Goal: Use online tool/utility

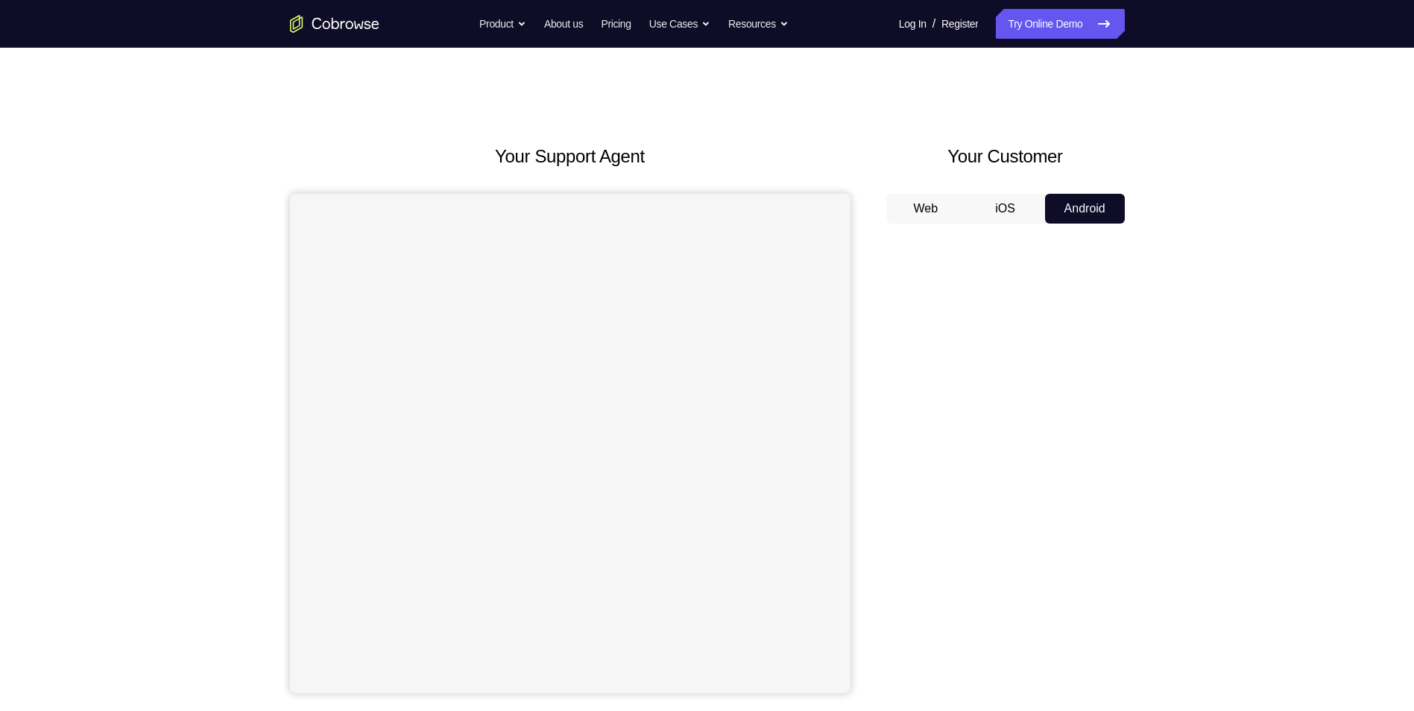
scroll to position [353, 0]
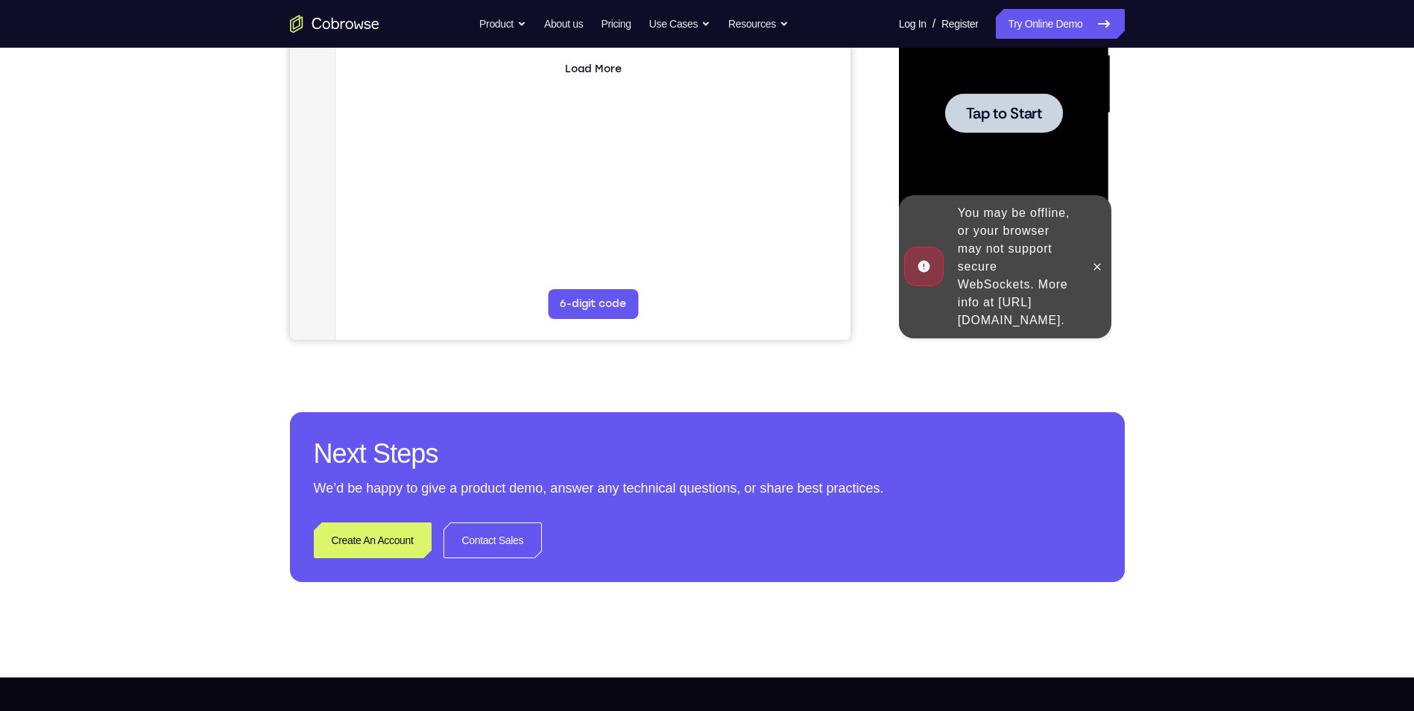
click at [1005, 142] on div at bounding box center [1004, 113] width 188 height 417
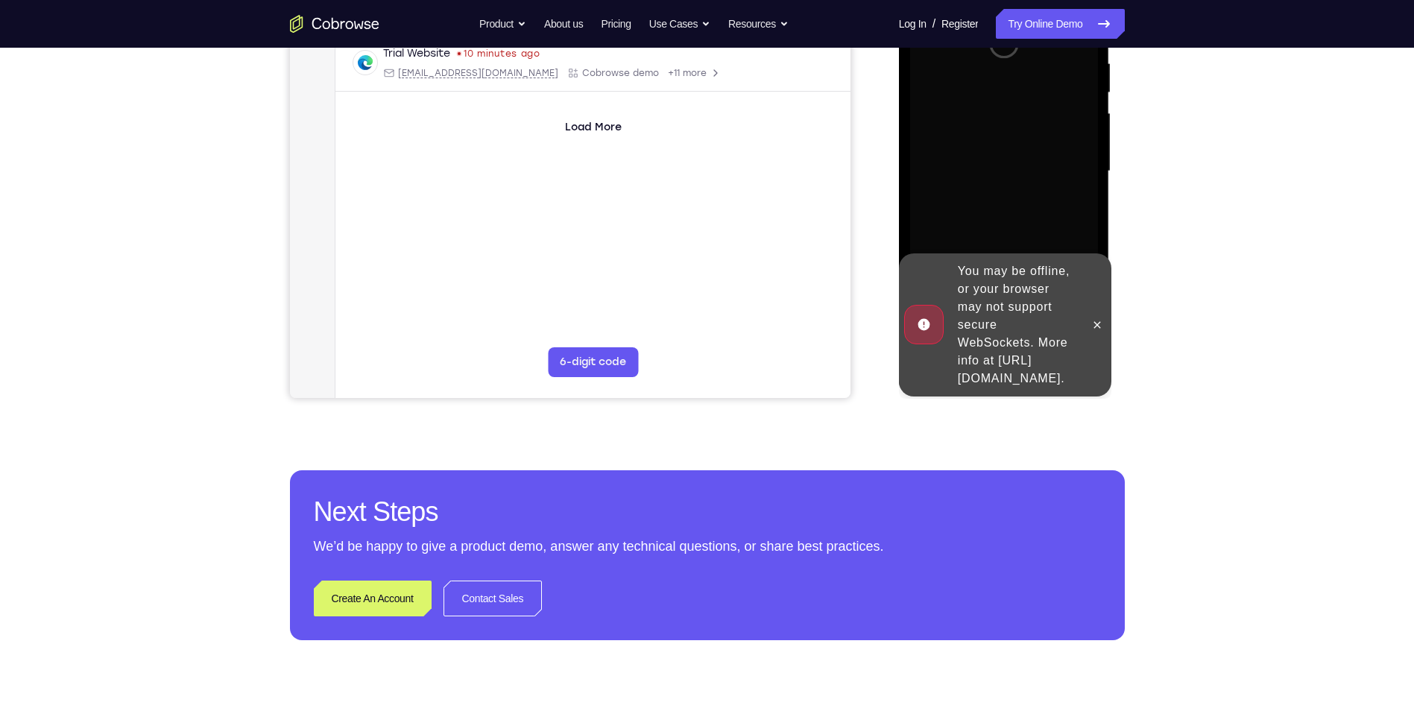
scroll to position [204, 0]
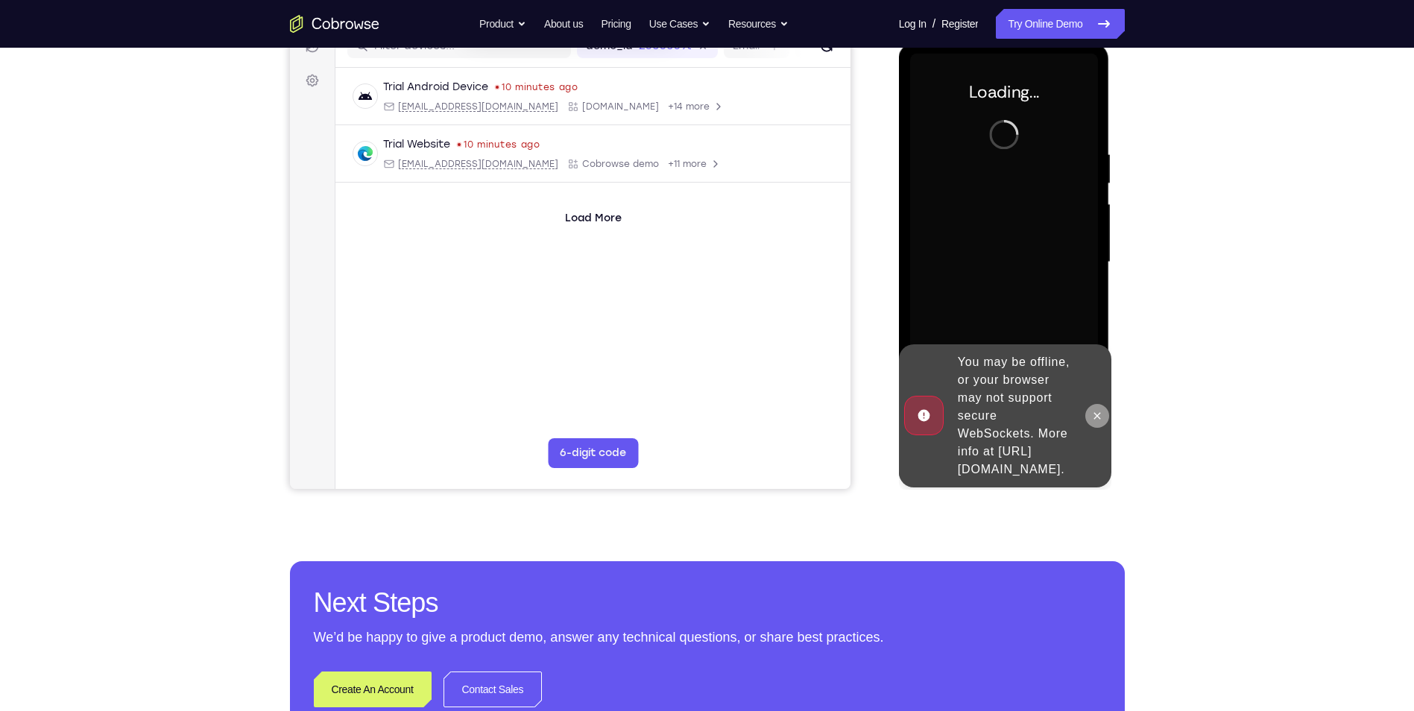
click at [1096, 404] on button at bounding box center [1097, 416] width 24 height 24
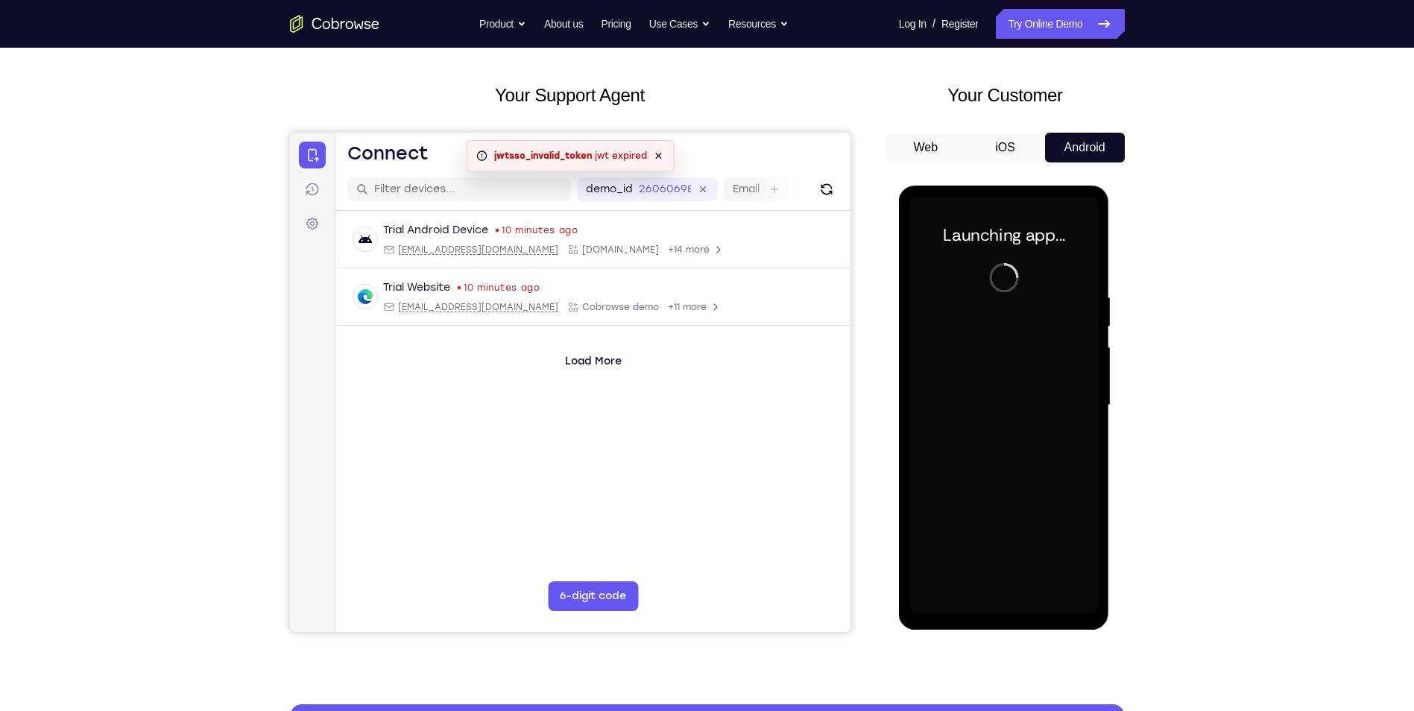
scroll to position [55, 0]
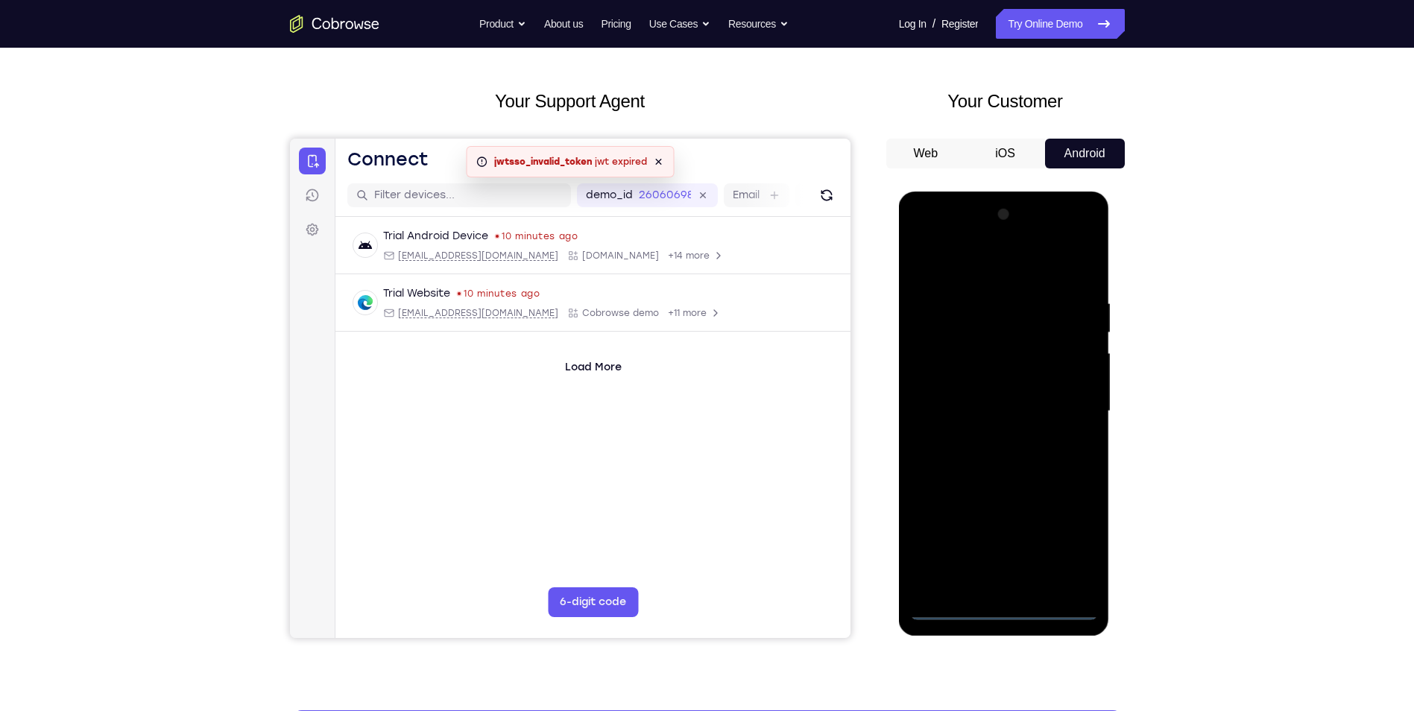
click at [1007, 606] on div at bounding box center [1004, 411] width 188 height 417
click at [1071, 541] on div at bounding box center [1004, 411] width 188 height 417
click at [971, 256] on div at bounding box center [1004, 411] width 188 height 417
click at [1060, 409] on div at bounding box center [1004, 411] width 188 height 417
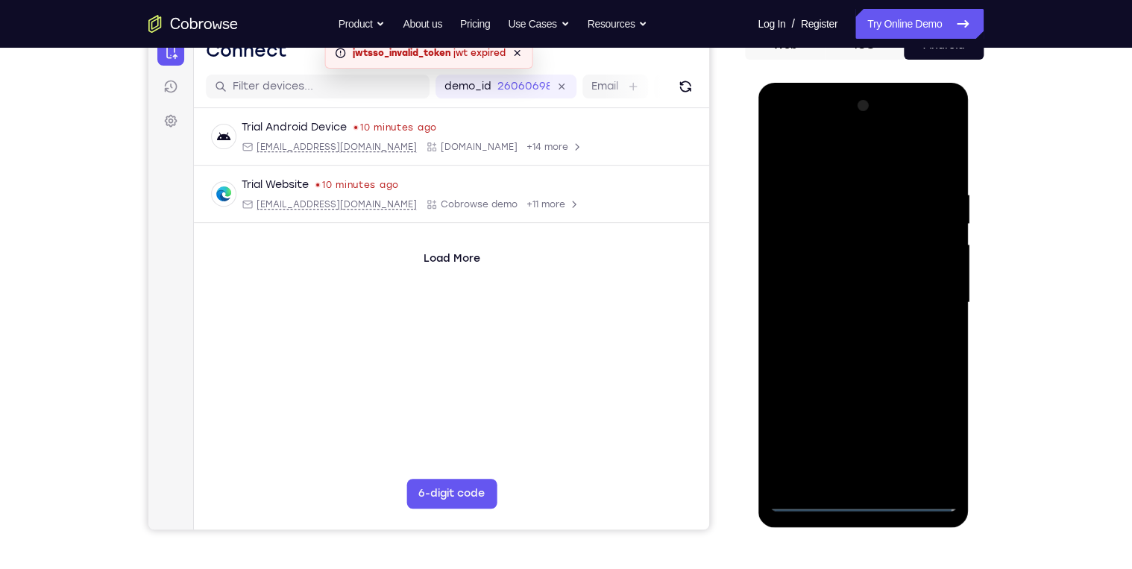
scroll to position [179, 0]
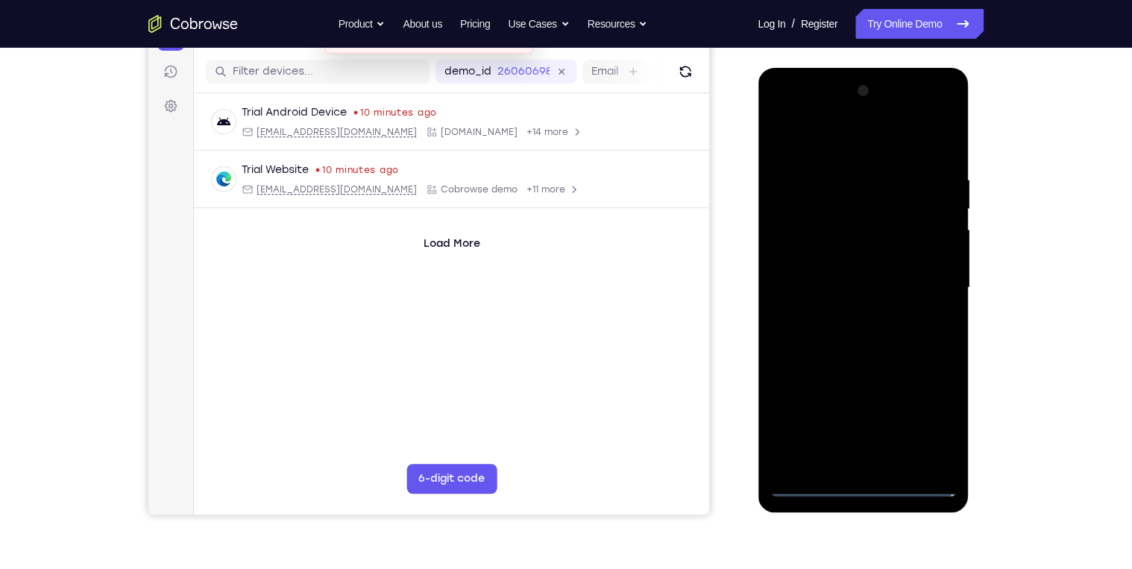
click at [845, 315] on div at bounding box center [863, 287] width 188 height 417
click at [839, 277] on div at bounding box center [863, 287] width 188 height 417
click at [835, 283] on div at bounding box center [863, 287] width 188 height 417
click at [813, 341] on div at bounding box center [863, 287] width 188 height 417
click at [860, 334] on div at bounding box center [863, 287] width 188 height 417
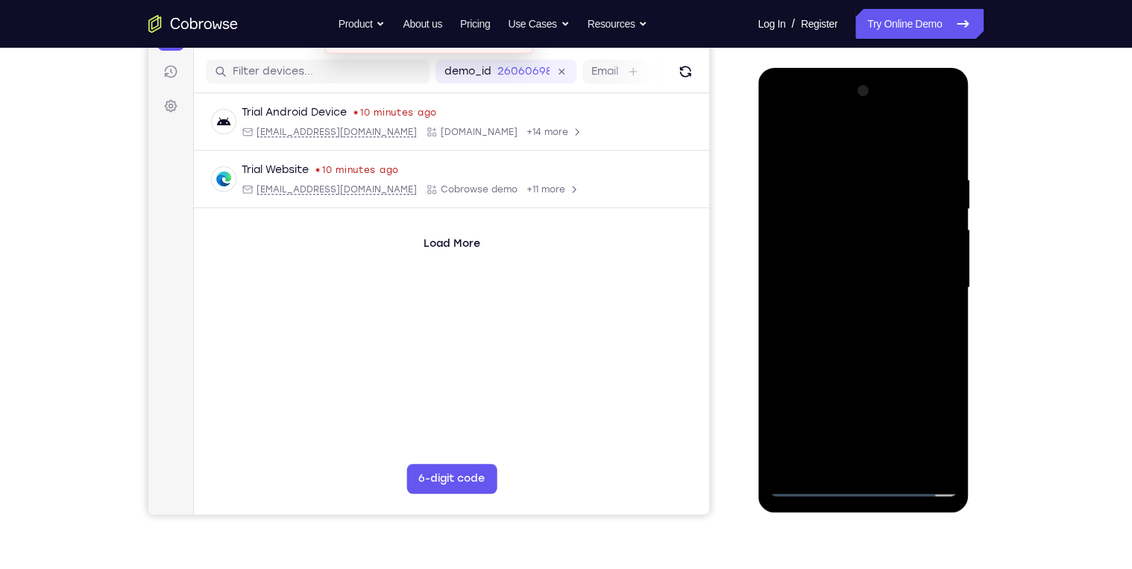
click at [857, 358] on div at bounding box center [863, 287] width 188 height 417
click at [899, 461] on div at bounding box center [863, 287] width 188 height 417
click at [777, 398] on div at bounding box center [863, 287] width 188 height 417
click at [904, 461] on div at bounding box center [863, 287] width 188 height 417
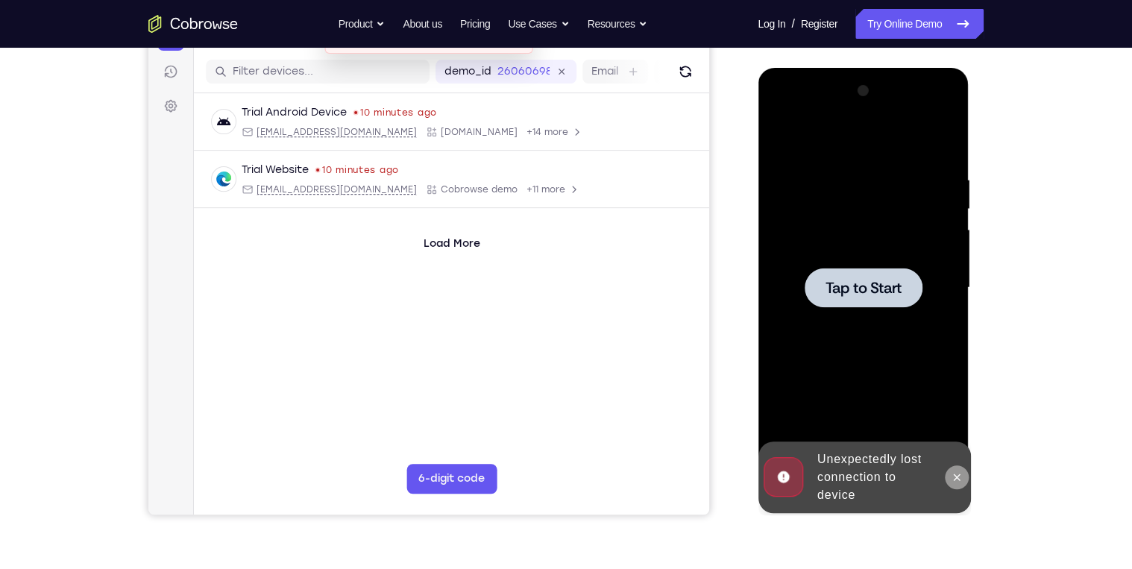
click at [952, 474] on icon at bounding box center [956, 477] width 12 height 12
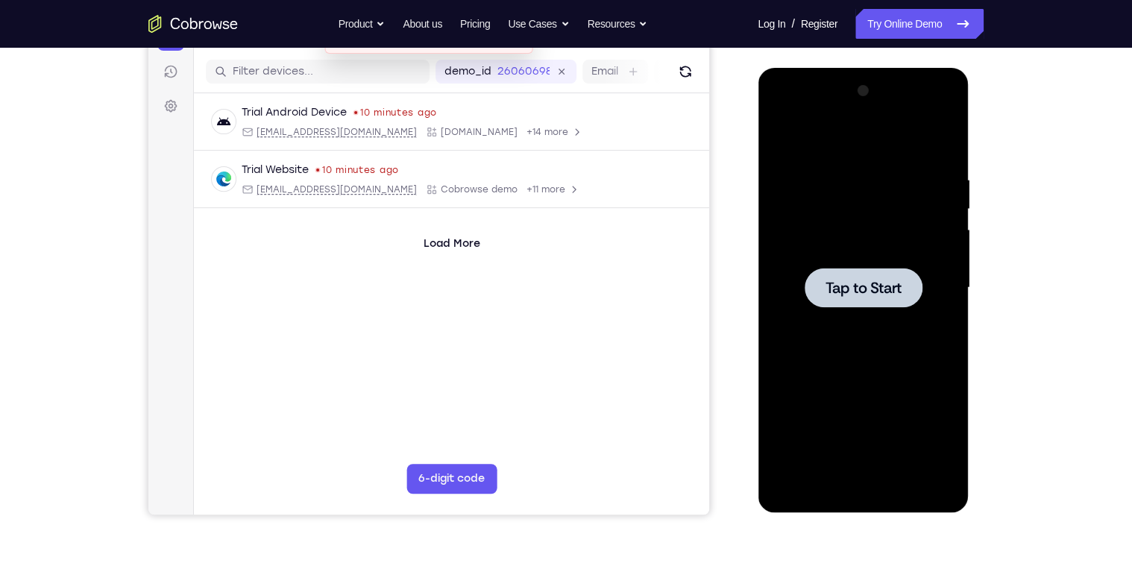
click at [880, 353] on div at bounding box center [863, 287] width 188 height 417
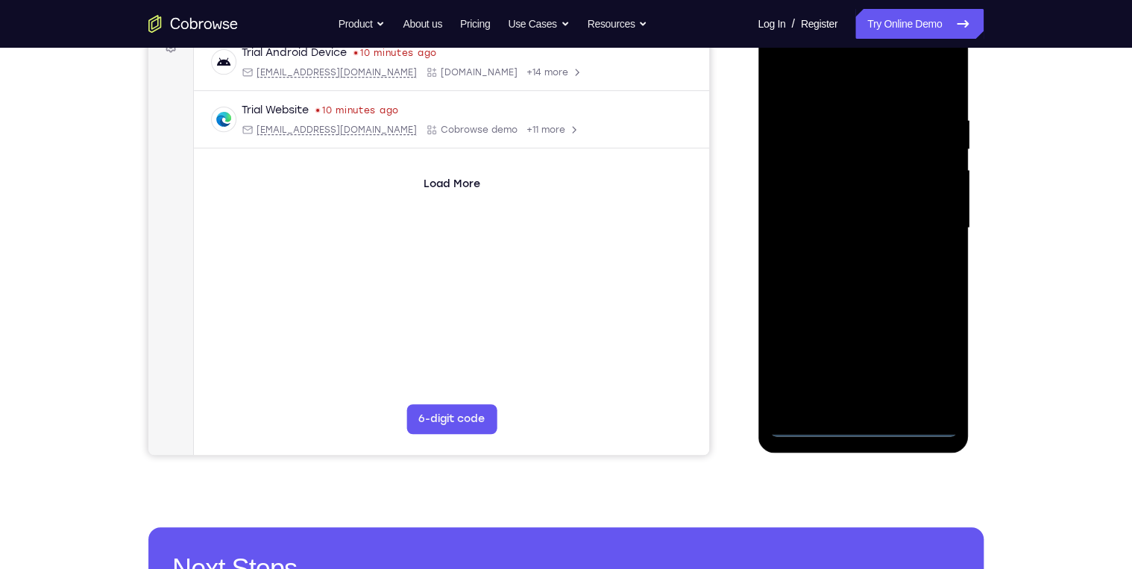
scroll to position [239, 0]
click at [863, 423] on div at bounding box center [863, 227] width 188 height 417
click at [927, 355] on div at bounding box center [863, 227] width 188 height 417
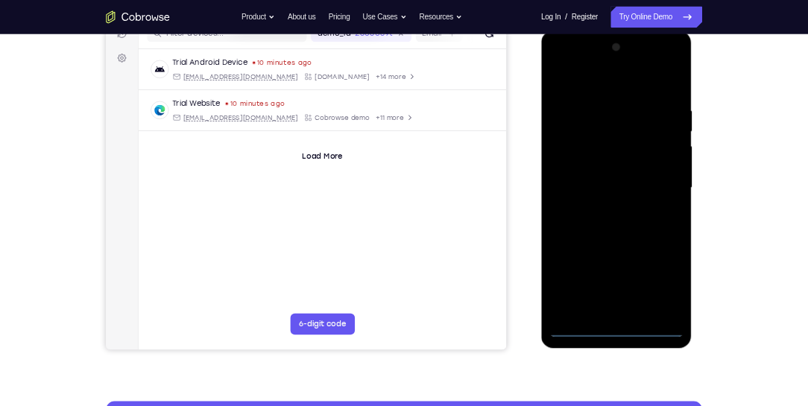
scroll to position [179, 0]
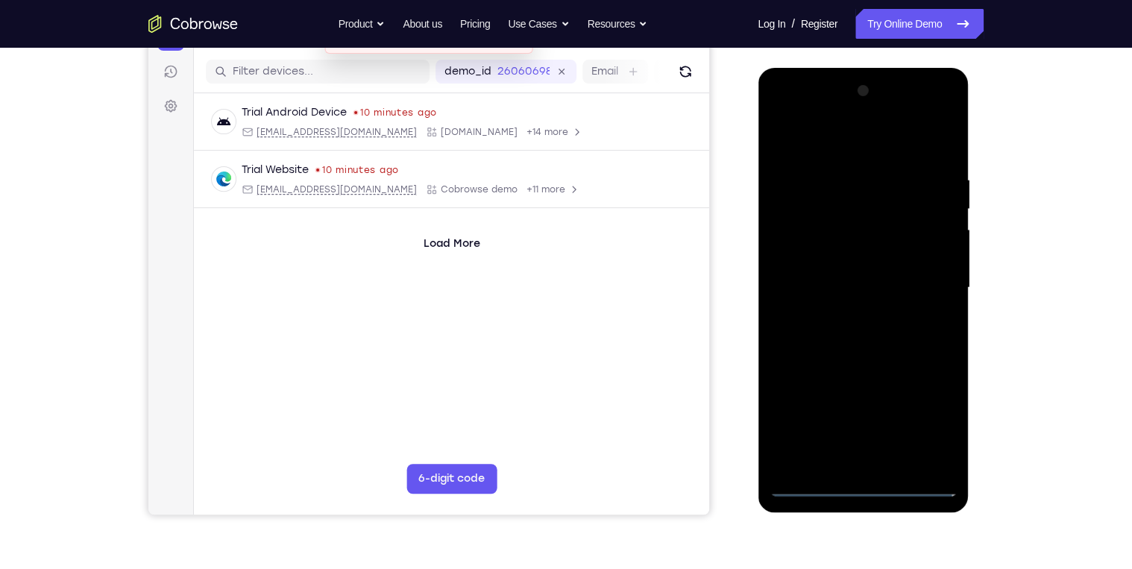
click at [929, 417] on div at bounding box center [863, 287] width 188 height 417
click at [810, 204] on div at bounding box center [863, 287] width 188 height 417
click at [857, 141] on div at bounding box center [863, 287] width 188 height 417
click at [924, 283] on div at bounding box center [863, 287] width 188 height 417
click at [845, 313] on div at bounding box center [863, 287] width 188 height 417
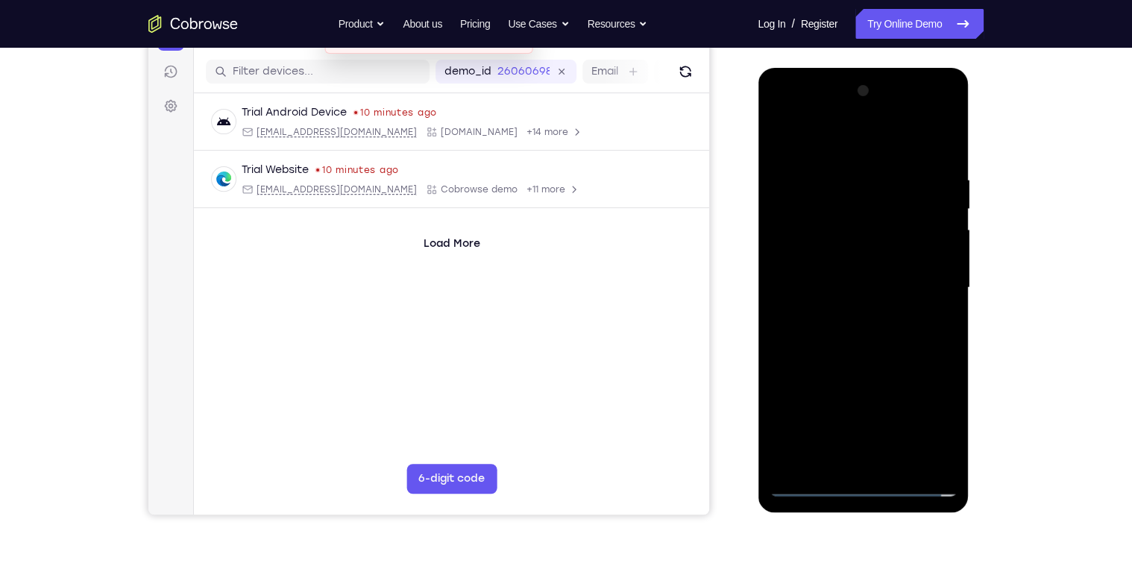
click at [850, 270] on div at bounding box center [863, 287] width 188 height 417
click at [806, 288] on div at bounding box center [863, 287] width 188 height 417
click at [805, 340] on div at bounding box center [863, 287] width 188 height 417
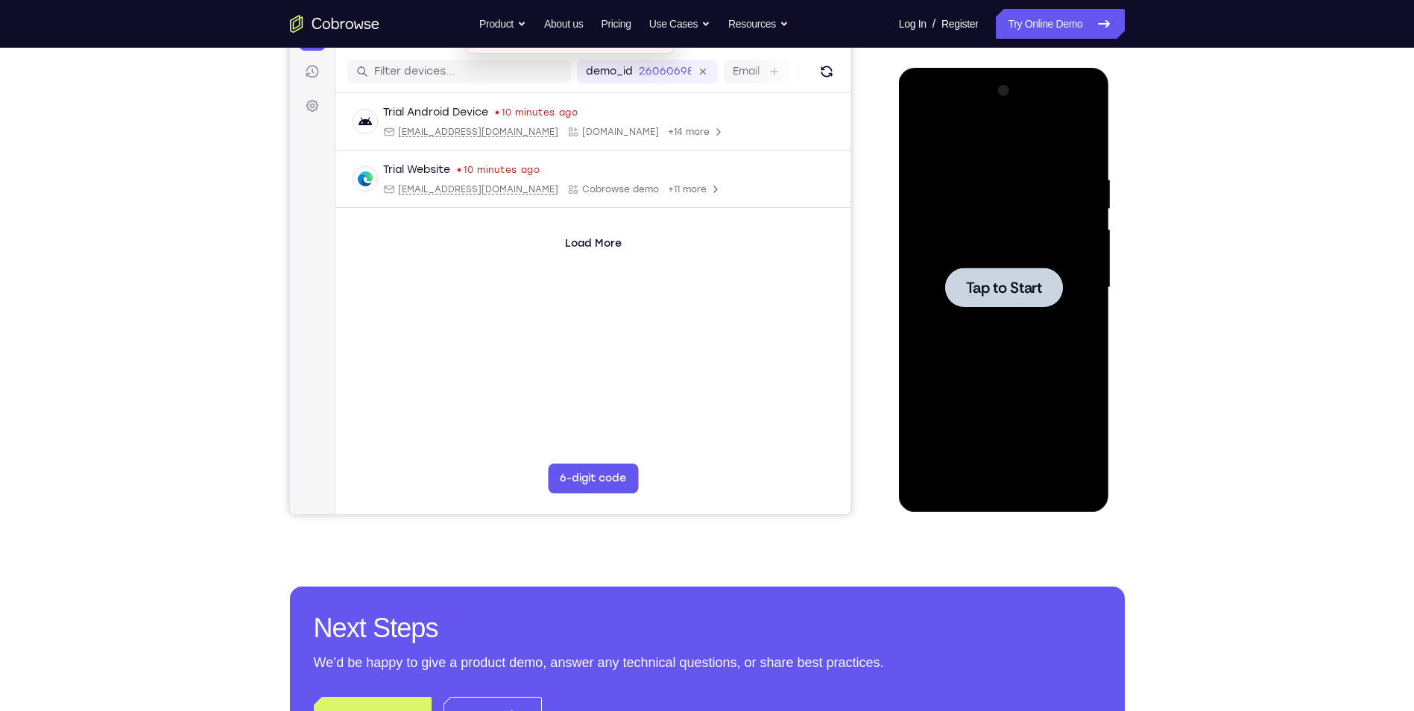
click at [1009, 332] on div at bounding box center [1004, 287] width 188 height 417
click at [1003, 480] on div at bounding box center [1004, 287] width 188 height 417
click at [1003, 485] on div at bounding box center [1004, 287] width 188 height 417
click at [1077, 420] on div at bounding box center [1004, 287] width 188 height 417
click at [977, 145] on div at bounding box center [1004, 287] width 188 height 417
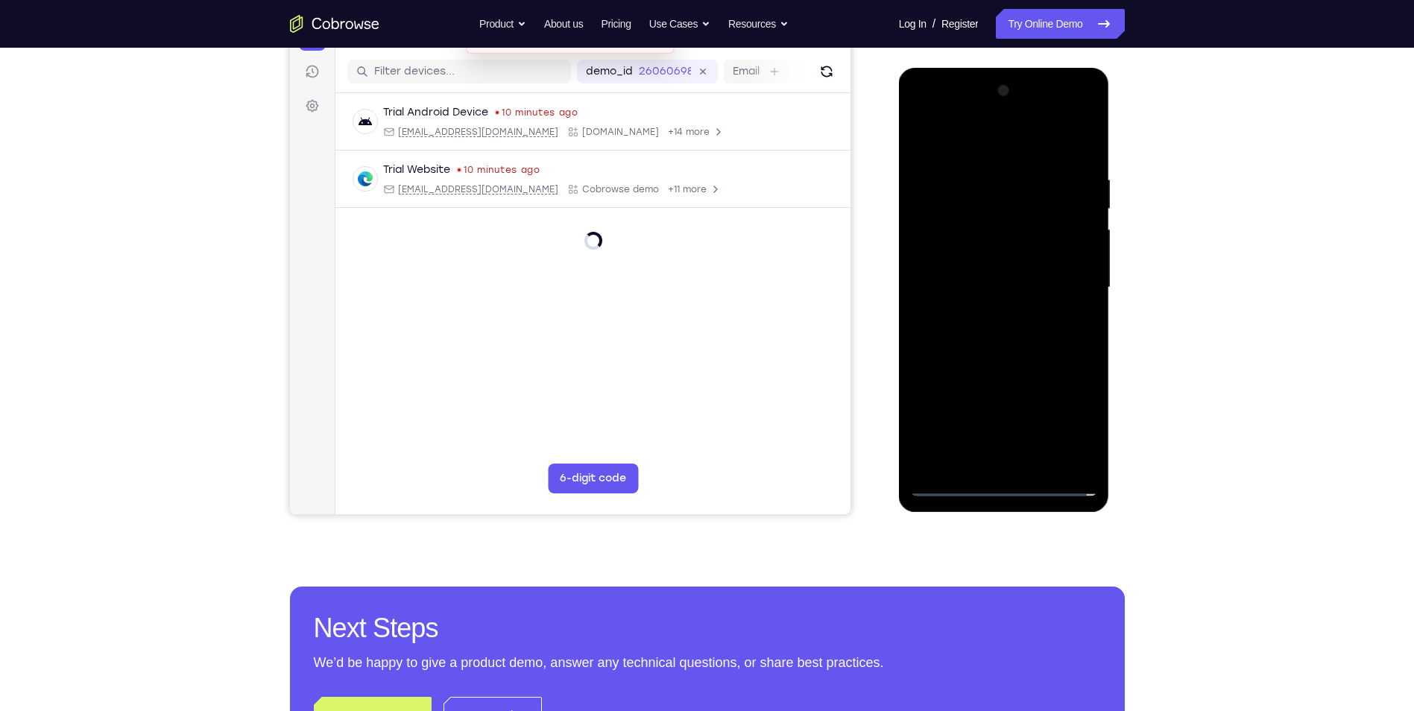
click at [1071, 290] on div at bounding box center [1004, 287] width 188 height 417
click at [984, 318] on div at bounding box center [1004, 287] width 188 height 417
click at [985, 274] on div at bounding box center [1004, 287] width 188 height 417
click at [981, 286] on div at bounding box center [1004, 287] width 188 height 417
click at [967, 339] on div at bounding box center [1004, 287] width 188 height 417
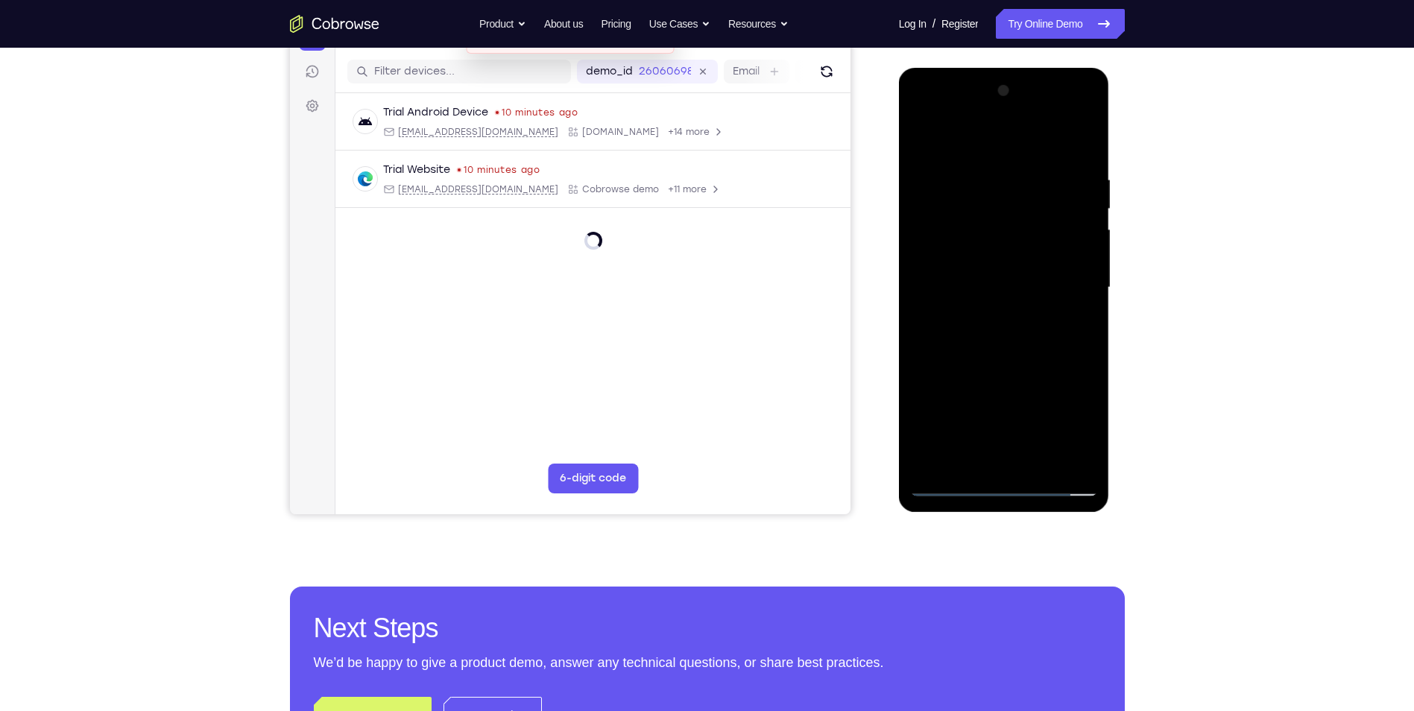
click at [972, 359] on div at bounding box center [1004, 287] width 188 height 417
click at [1044, 461] on div at bounding box center [1004, 287] width 188 height 417
click at [1007, 368] on div at bounding box center [1004, 287] width 188 height 417
click at [1036, 303] on div at bounding box center [1004, 287] width 188 height 417
click at [969, 458] on div at bounding box center [1004, 287] width 188 height 417
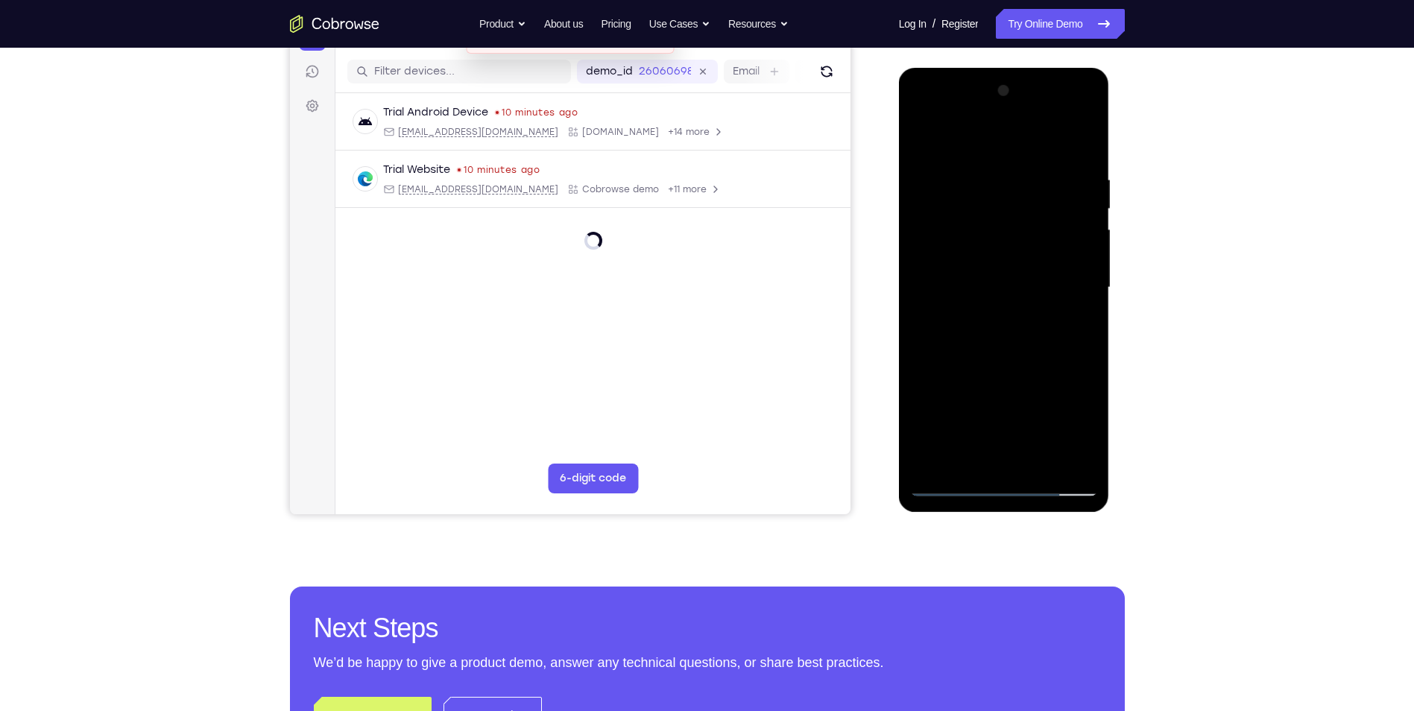
click at [1080, 328] on div at bounding box center [1004, 287] width 188 height 417
click at [1077, 324] on div at bounding box center [1004, 287] width 188 height 417
click at [922, 139] on div at bounding box center [1004, 287] width 188 height 417
click at [1016, 298] on div at bounding box center [1004, 287] width 188 height 417
click at [977, 458] on div at bounding box center [1004, 287] width 188 height 417
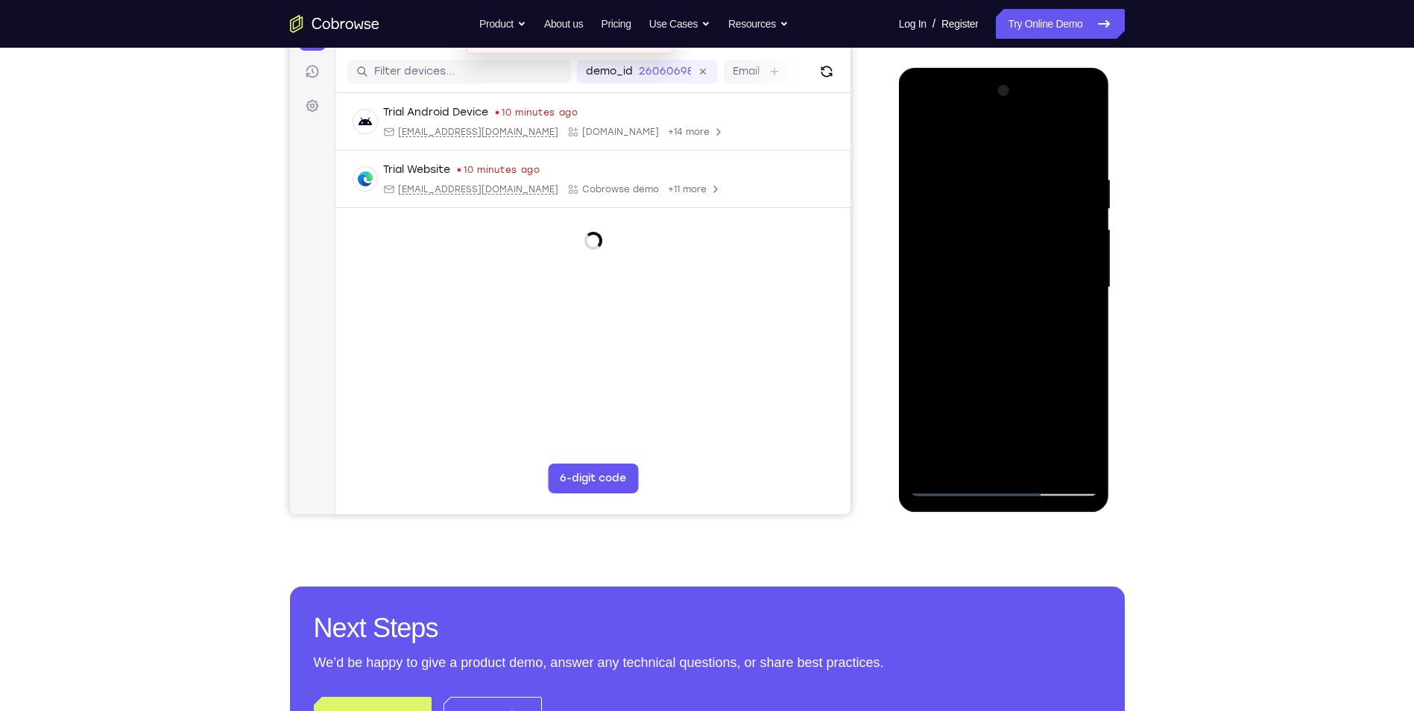
click at [1078, 324] on div at bounding box center [1004, 287] width 188 height 417
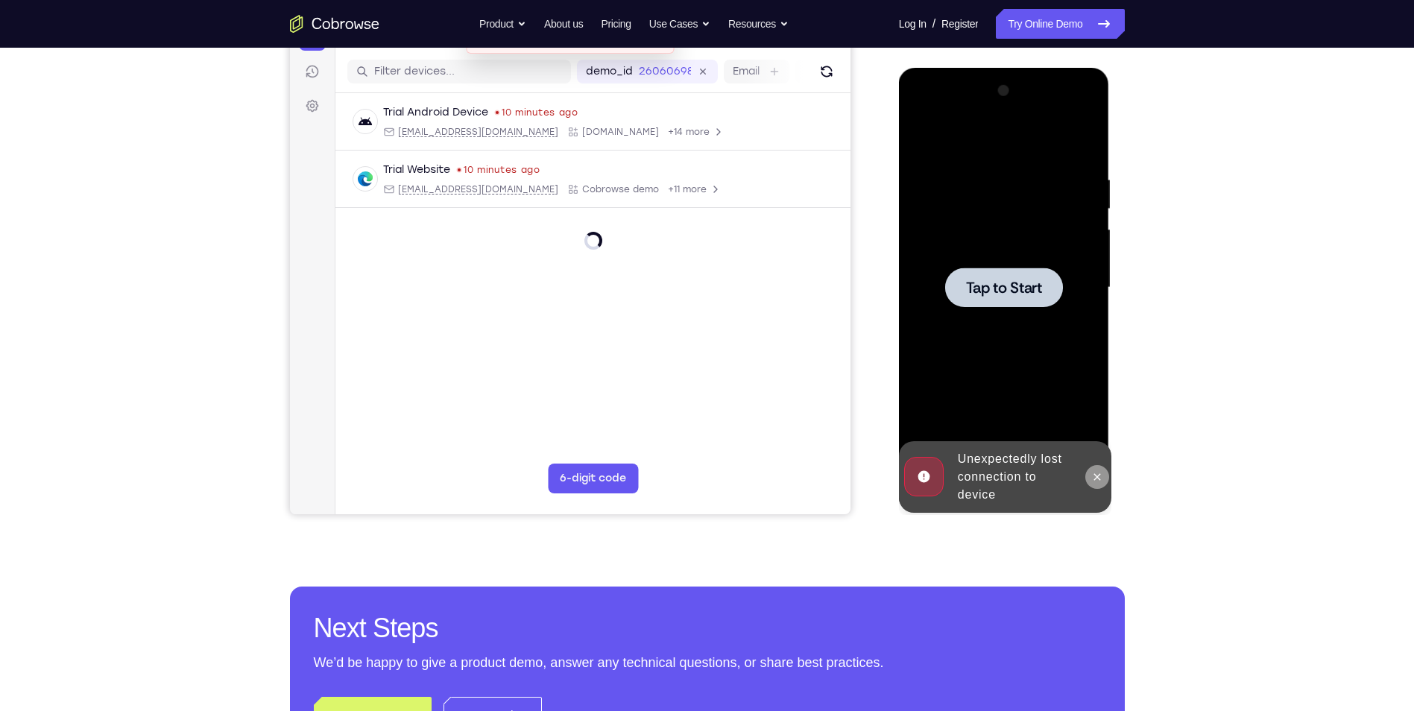
click at [1094, 482] on icon at bounding box center [1097, 477] width 12 height 12
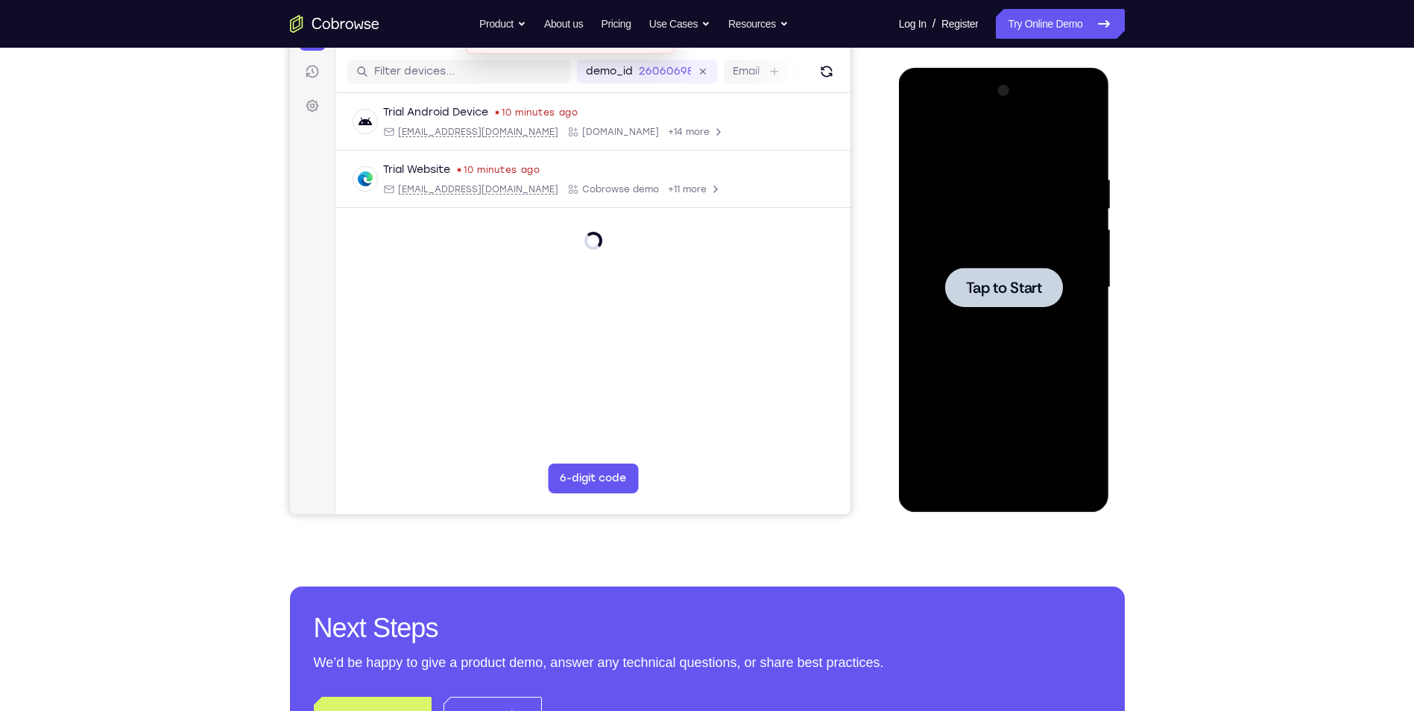
click at [1081, 466] on div at bounding box center [1004, 287] width 188 height 417
click at [1006, 485] on div at bounding box center [1004, 287] width 188 height 417
click at [1079, 426] on div at bounding box center [1004, 287] width 188 height 417
click at [1075, 426] on div at bounding box center [1004, 287] width 188 height 417
click at [999, 145] on div at bounding box center [1004, 287] width 188 height 417
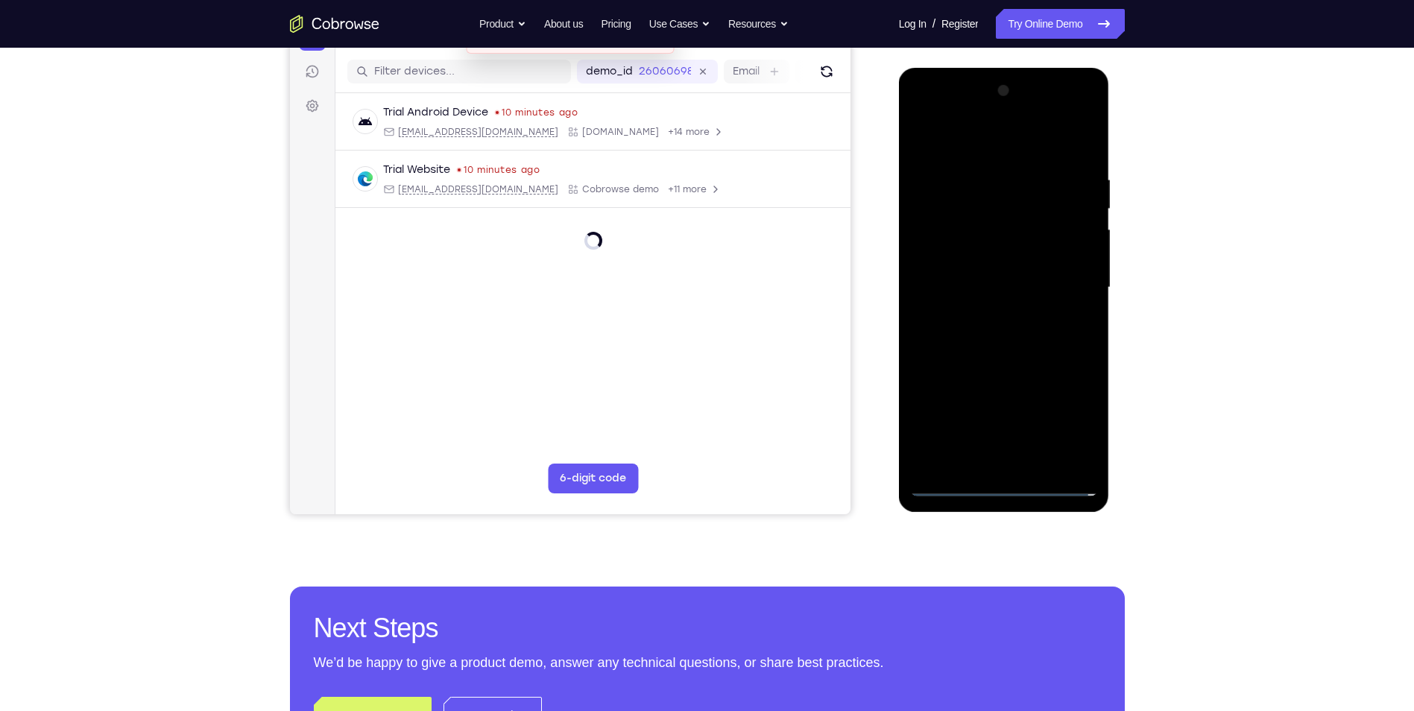
click at [1069, 287] on div at bounding box center [1004, 287] width 188 height 417
click at [986, 318] on div at bounding box center [1004, 287] width 188 height 417
click at [993, 275] on div at bounding box center [1004, 287] width 188 height 417
click at [978, 295] on div at bounding box center [1004, 287] width 188 height 417
click at [949, 290] on div at bounding box center [1004, 287] width 188 height 417
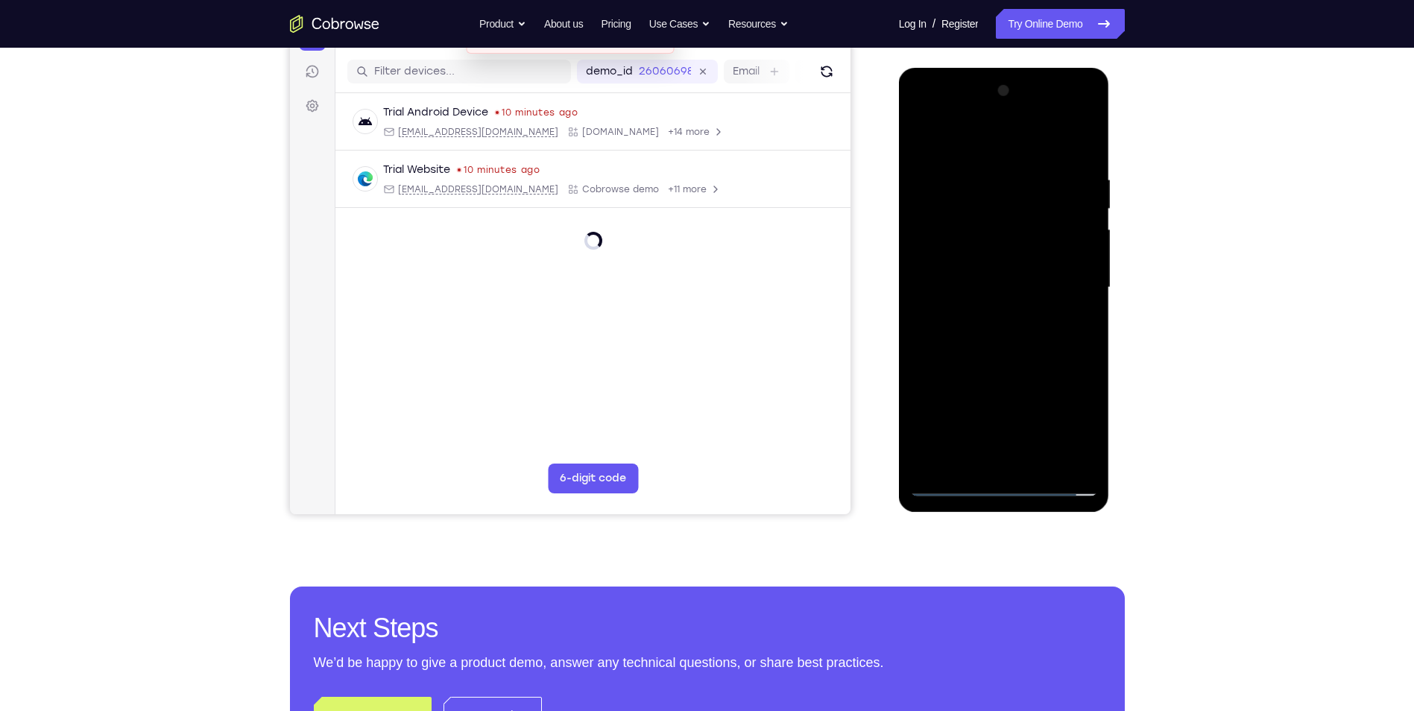
drag, startPoint x: 962, startPoint y: 338, endPoint x: 933, endPoint y: 293, distance: 53.4
click at [933, 293] on div at bounding box center [1004, 287] width 188 height 417
click at [936, 293] on div at bounding box center [1004, 287] width 188 height 417
click at [1037, 465] on div at bounding box center [1004, 287] width 188 height 417
click at [1009, 350] on div at bounding box center [1004, 287] width 188 height 417
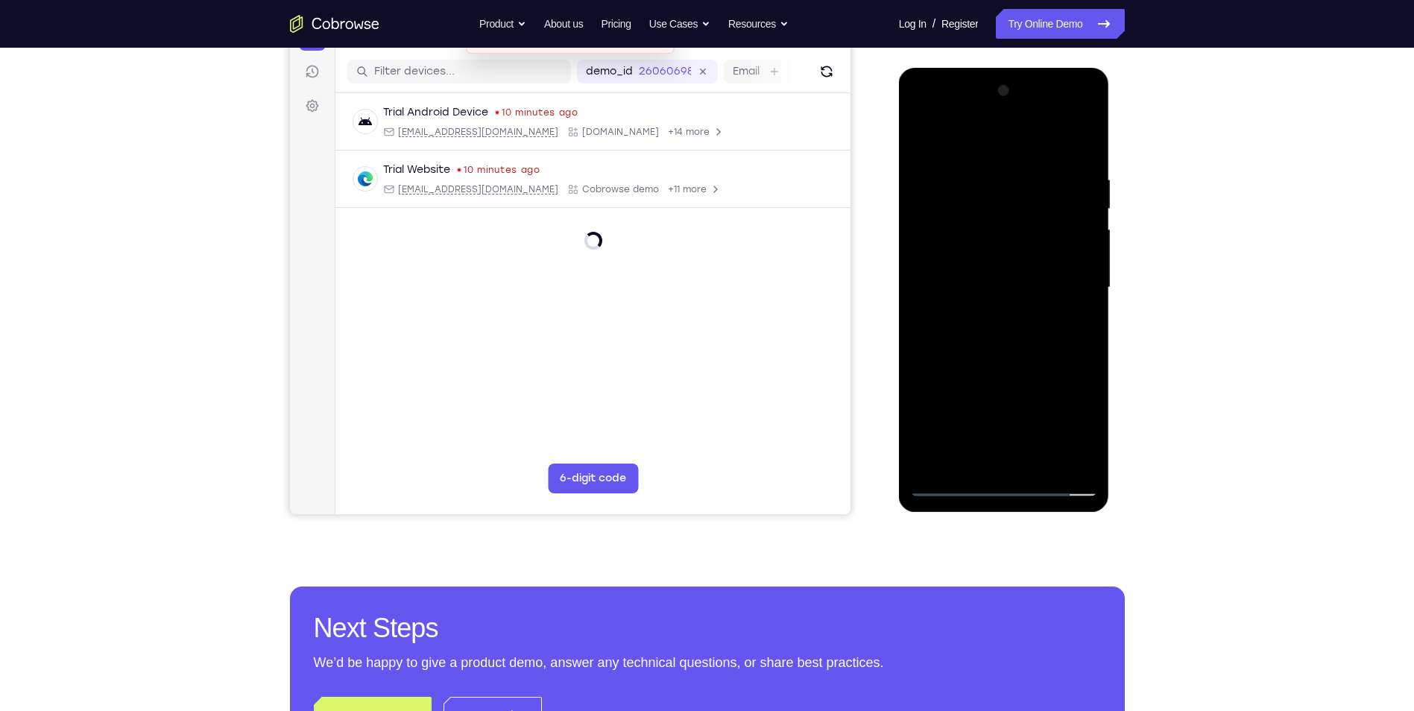
click at [996, 357] on div at bounding box center [1004, 287] width 188 height 417
click at [1044, 462] on div at bounding box center [1004, 287] width 188 height 417
click at [997, 366] on div at bounding box center [1004, 287] width 188 height 417
click at [998, 295] on div at bounding box center [1004, 287] width 188 height 417
click at [980, 453] on div at bounding box center [1004, 287] width 188 height 417
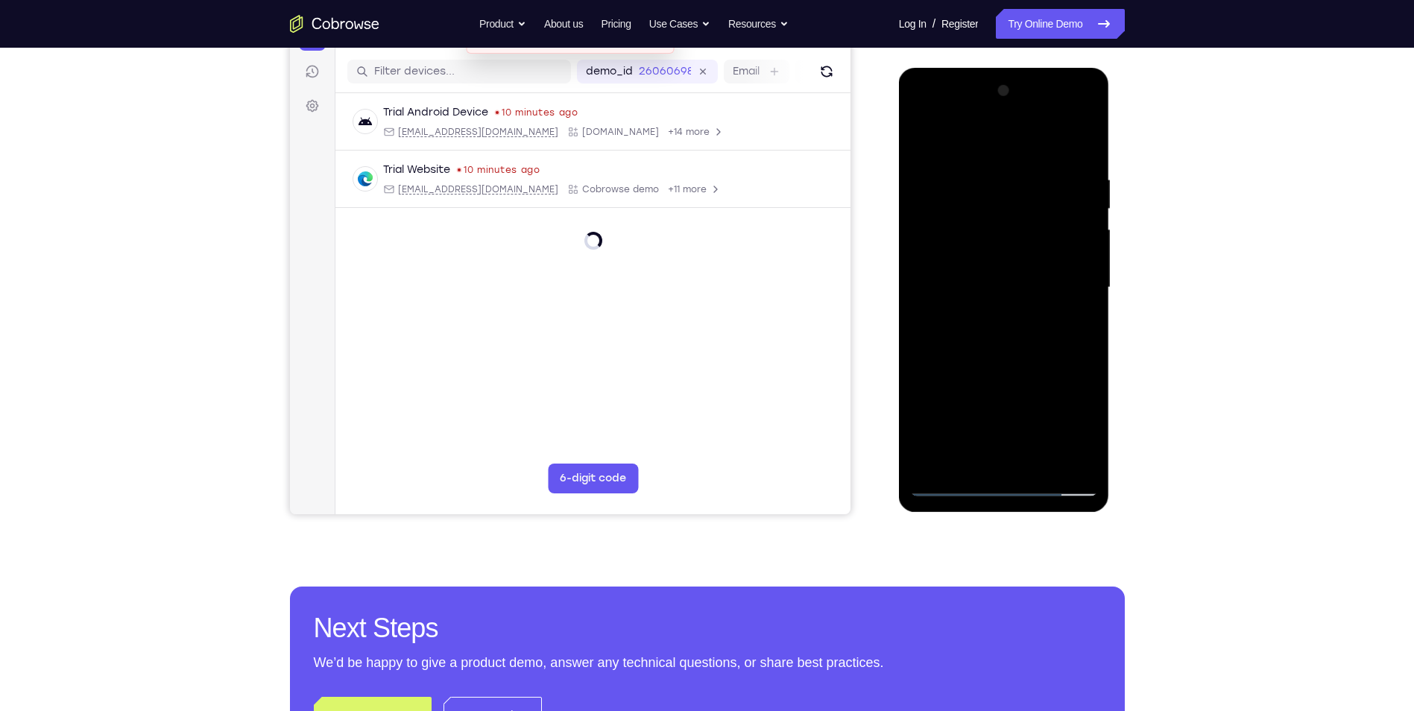
click at [1071, 137] on div at bounding box center [1004, 287] width 188 height 417
click at [921, 141] on div at bounding box center [1004, 287] width 188 height 417
click at [982, 277] on div at bounding box center [1004, 287] width 188 height 417
click at [963, 456] on div at bounding box center [1004, 287] width 188 height 417
click at [1073, 325] on div at bounding box center [1004, 287] width 188 height 417
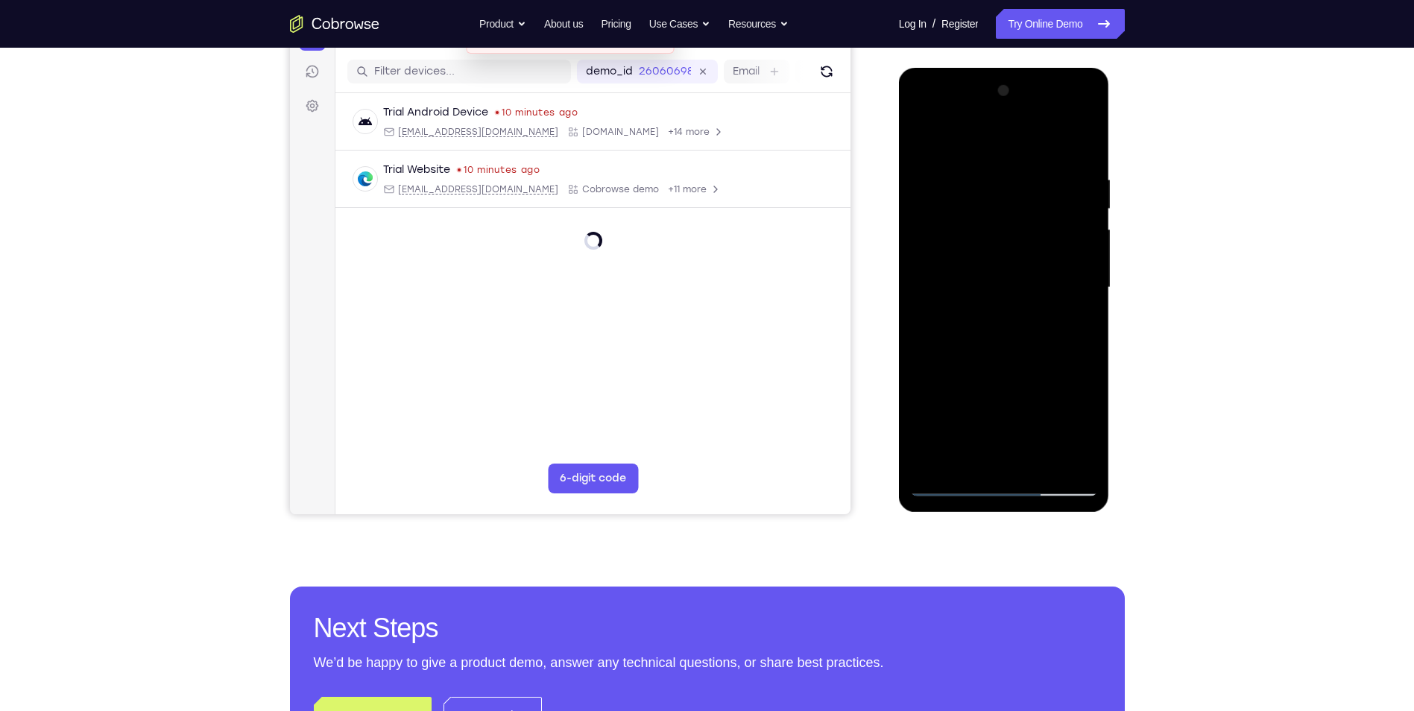
click at [1074, 327] on div at bounding box center [1004, 287] width 188 height 417
click at [920, 136] on div at bounding box center [1004, 287] width 188 height 417
click at [984, 332] on div at bounding box center [1004, 287] width 188 height 417
click at [923, 140] on div at bounding box center [1004, 287] width 188 height 417
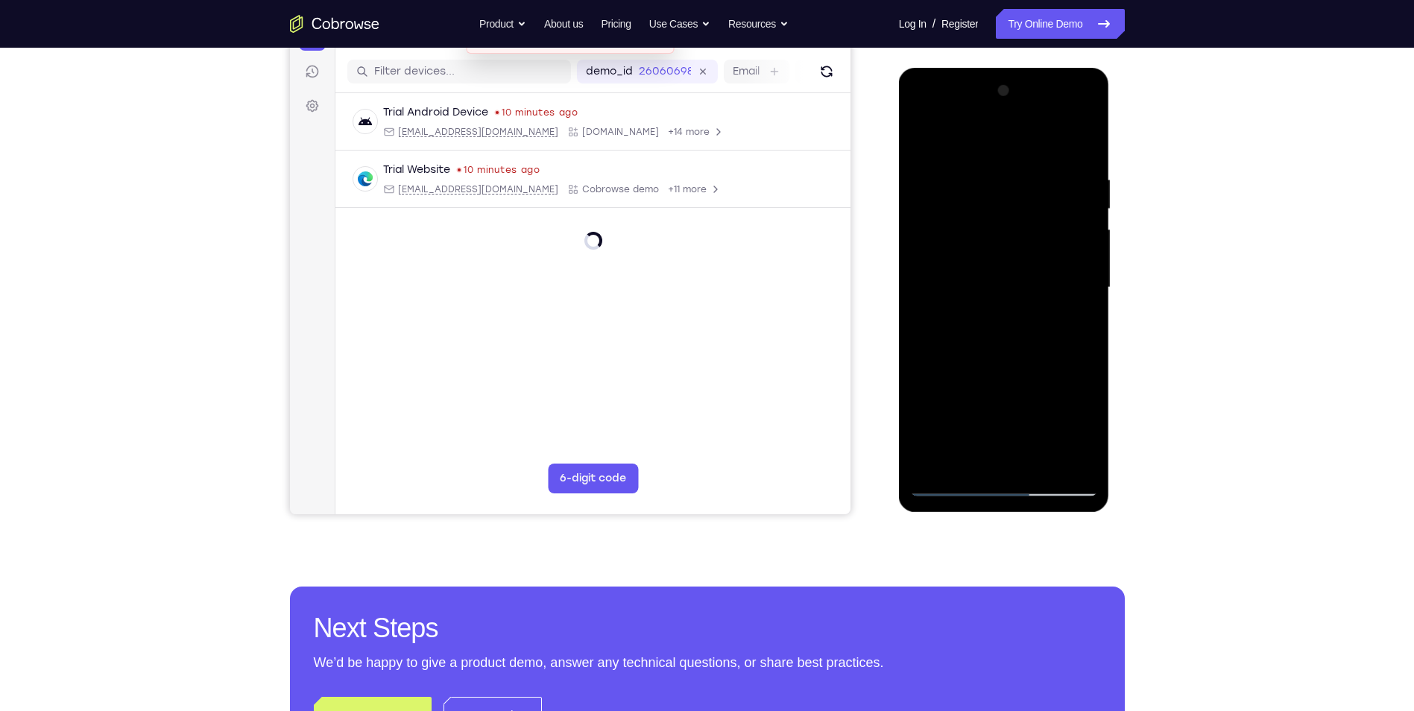
click at [1000, 167] on div at bounding box center [1004, 287] width 188 height 417
click at [927, 272] on div at bounding box center [1004, 287] width 188 height 417
click at [1080, 144] on div at bounding box center [1004, 287] width 188 height 417
click at [1080, 269] on div at bounding box center [1004, 287] width 188 height 417
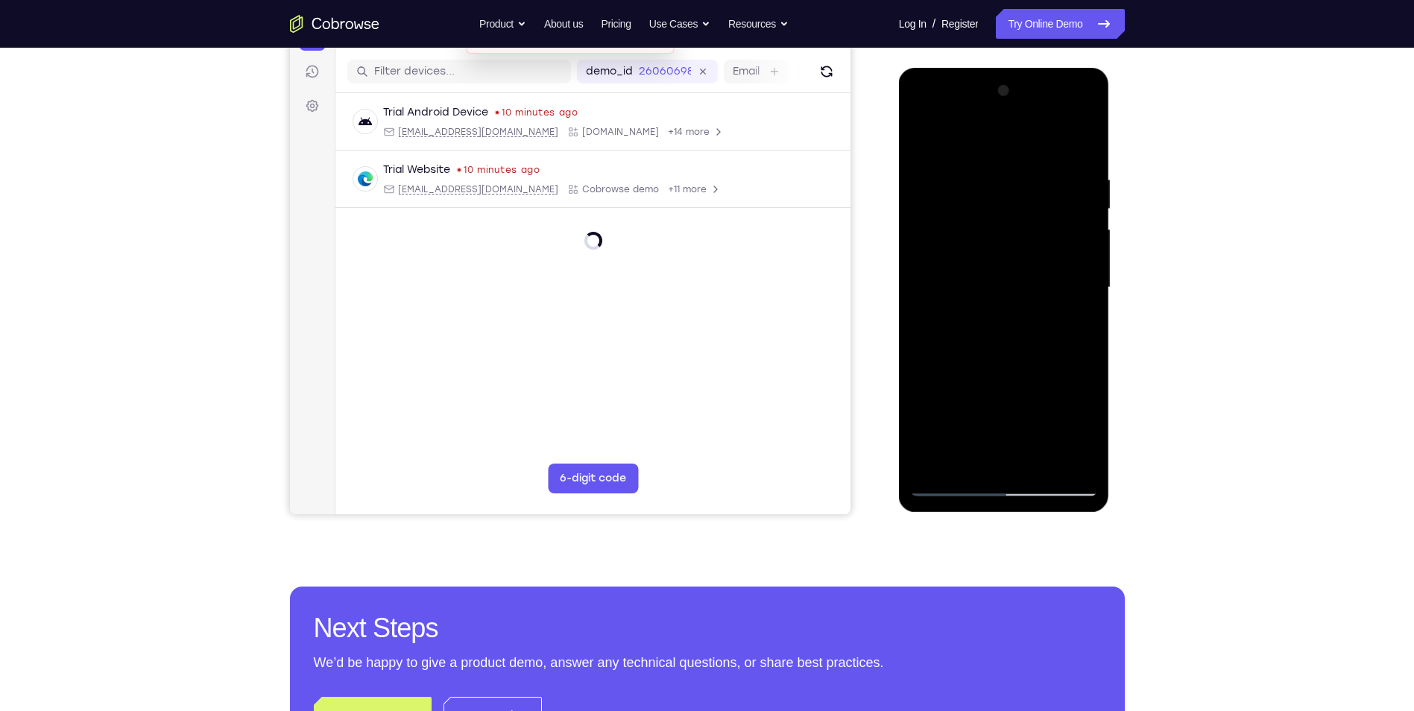
click at [1082, 143] on div at bounding box center [1004, 287] width 188 height 417
click at [1033, 308] on div at bounding box center [1004, 287] width 188 height 417
click at [1009, 486] on div at bounding box center [1004, 287] width 188 height 417
click at [1074, 423] on div at bounding box center [1004, 287] width 188 height 417
click at [989, 144] on div at bounding box center [1004, 287] width 188 height 417
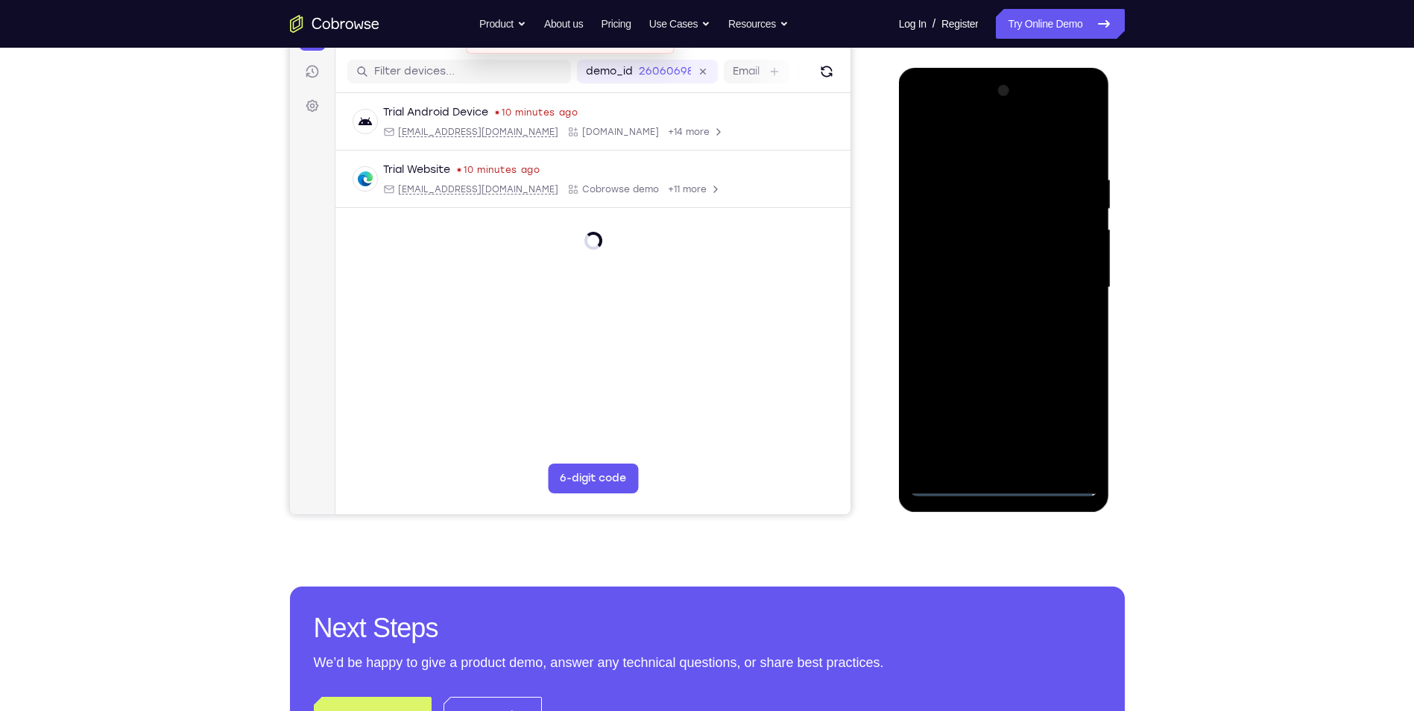
click at [1067, 288] on div at bounding box center [1004, 287] width 188 height 417
click at [989, 317] on div at bounding box center [1004, 287] width 188 height 417
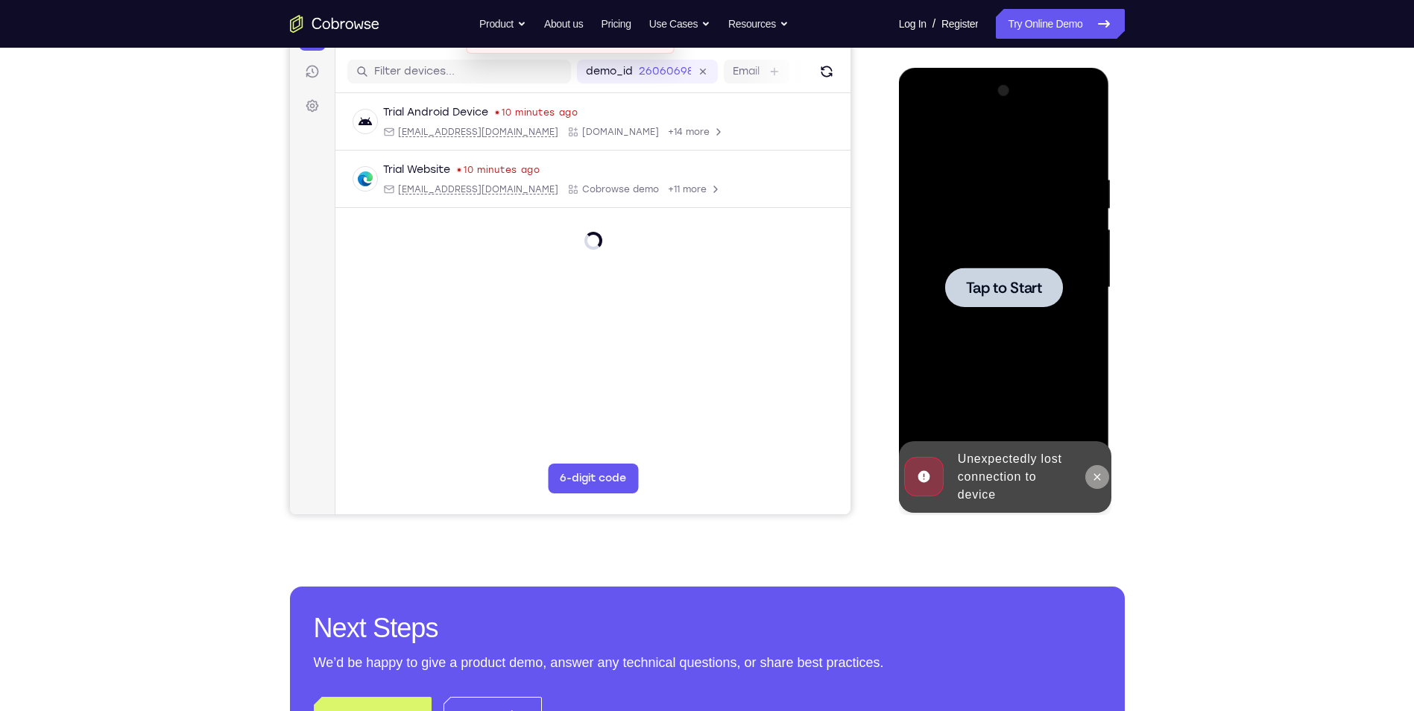
click at [1095, 485] on button at bounding box center [1097, 477] width 24 height 24
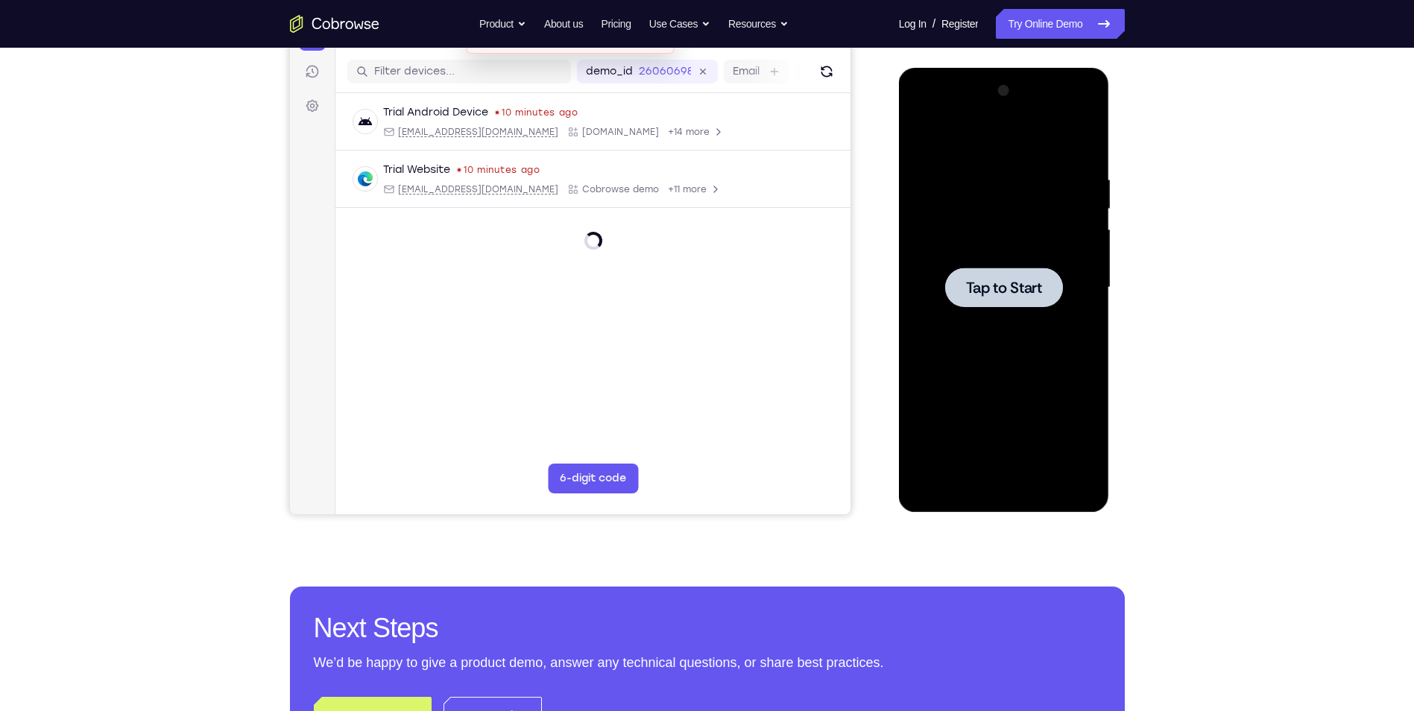
click at [1016, 347] on div at bounding box center [1004, 287] width 188 height 417
click at [1005, 487] on div at bounding box center [1004, 287] width 188 height 417
click at [1059, 426] on div at bounding box center [1004, 287] width 188 height 417
click at [971, 145] on div at bounding box center [1004, 287] width 188 height 417
click at [1065, 283] on div at bounding box center [1004, 287] width 188 height 417
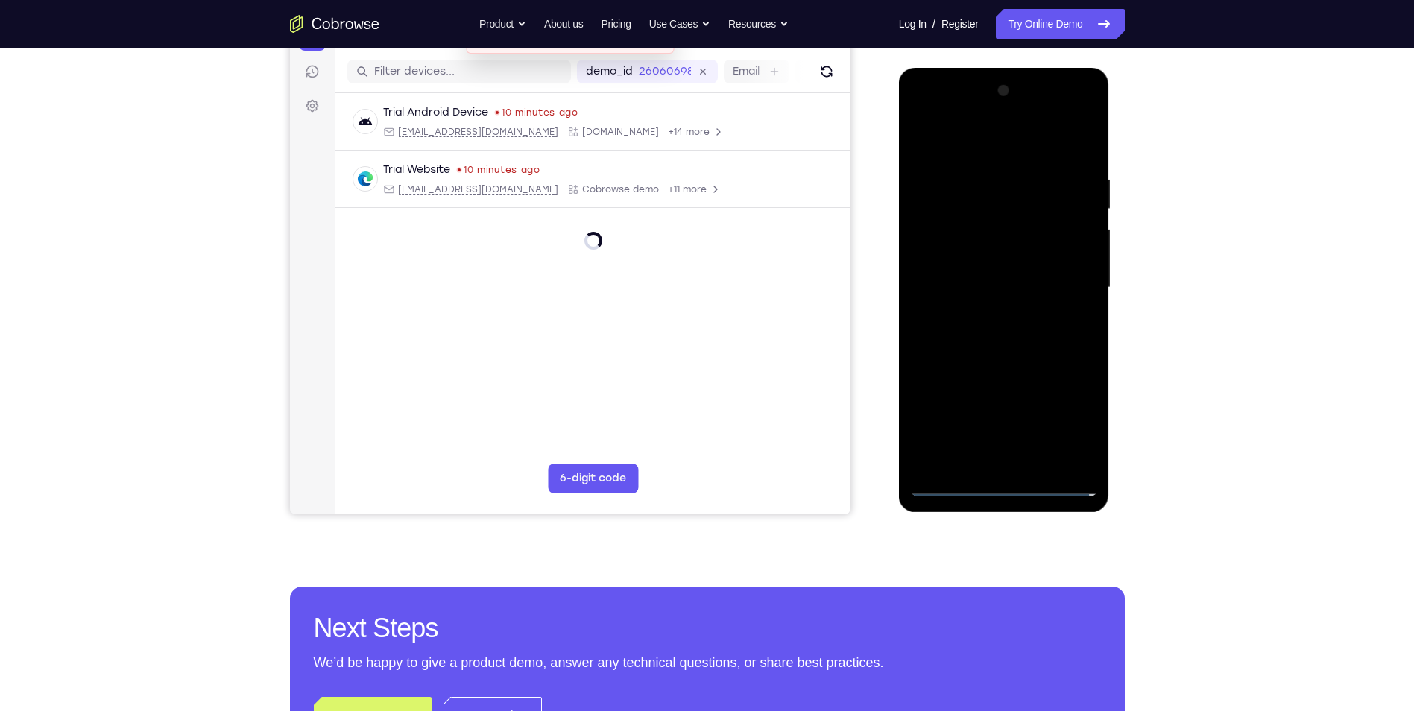
click at [984, 315] on div at bounding box center [1004, 287] width 188 height 417
click at [1006, 276] on div at bounding box center [1004, 287] width 188 height 417
click at [971, 116] on div at bounding box center [1004, 287] width 188 height 417
click at [982, 115] on div at bounding box center [1004, 287] width 188 height 417
click at [980, 115] on div at bounding box center [1004, 287] width 188 height 417
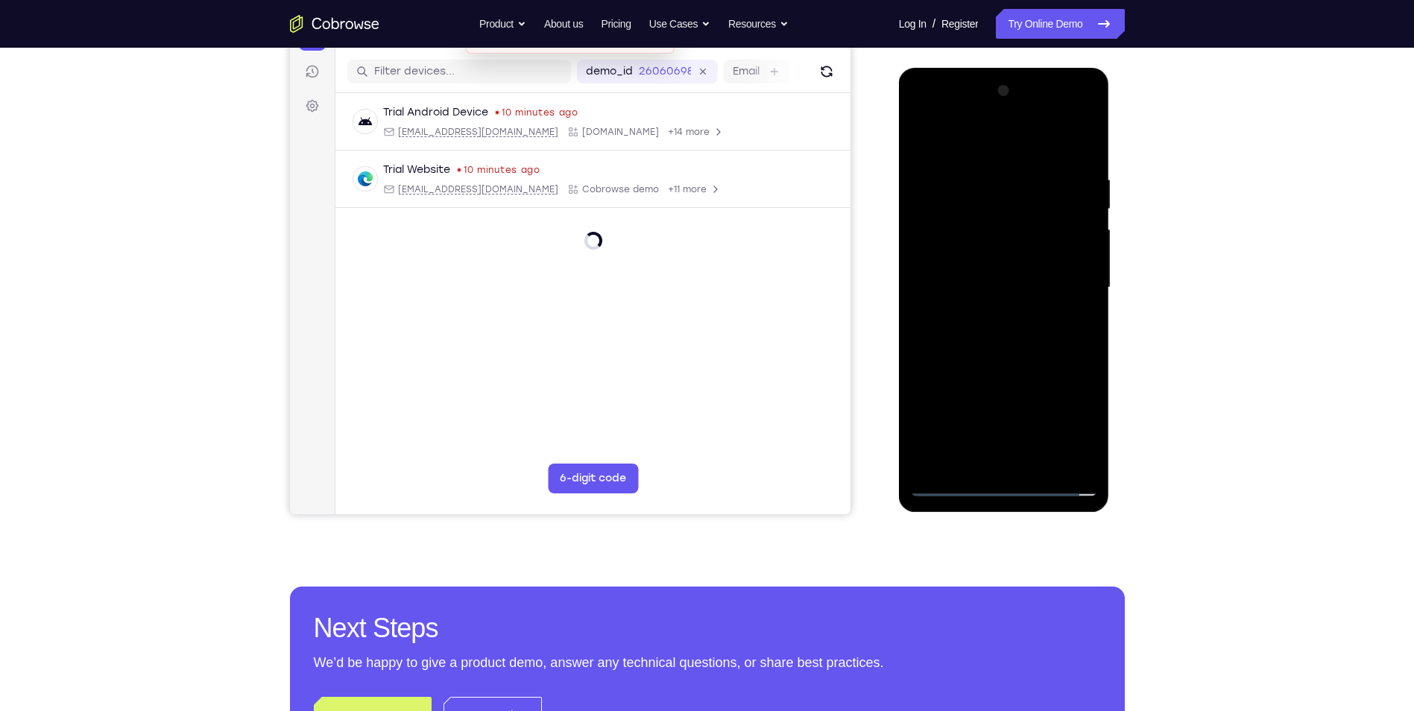
click at [954, 484] on div at bounding box center [1004, 287] width 188 height 417
click at [950, 484] on div at bounding box center [1004, 287] width 188 height 417
click at [971, 118] on div at bounding box center [1004, 287] width 188 height 417
click at [974, 119] on div at bounding box center [1004, 287] width 188 height 417
click at [1018, 142] on div at bounding box center [1004, 287] width 188 height 417
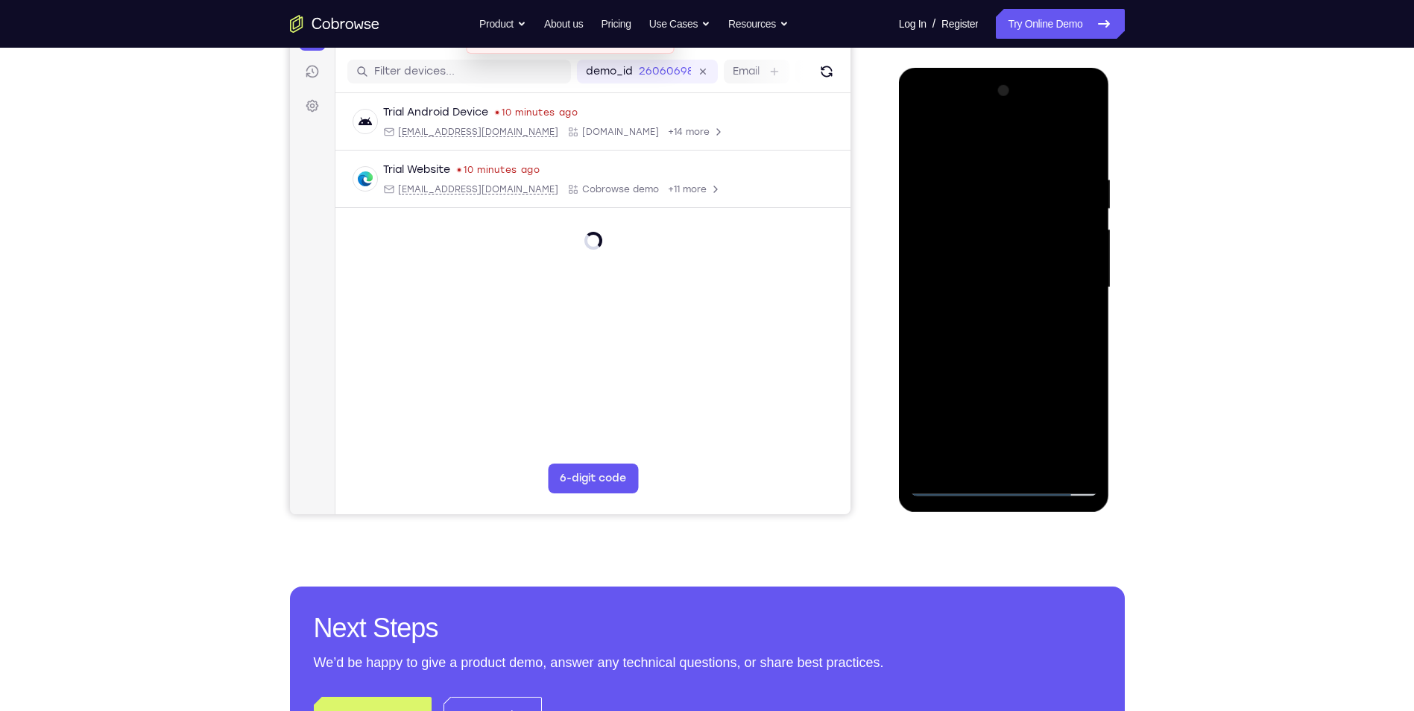
click at [948, 233] on div at bounding box center [1004, 287] width 188 height 417
click at [942, 230] on div at bounding box center [1004, 287] width 188 height 417
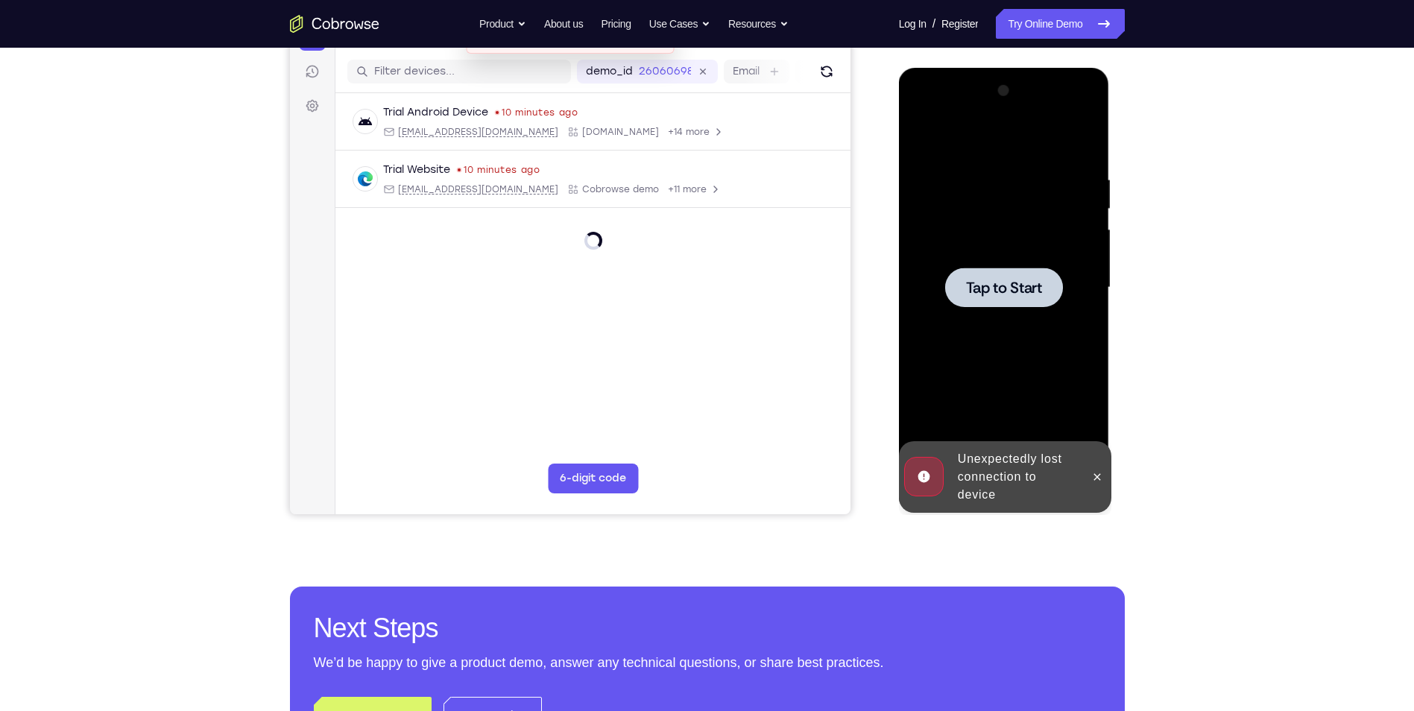
click at [1003, 264] on div at bounding box center [1004, 287] width 188 height 417
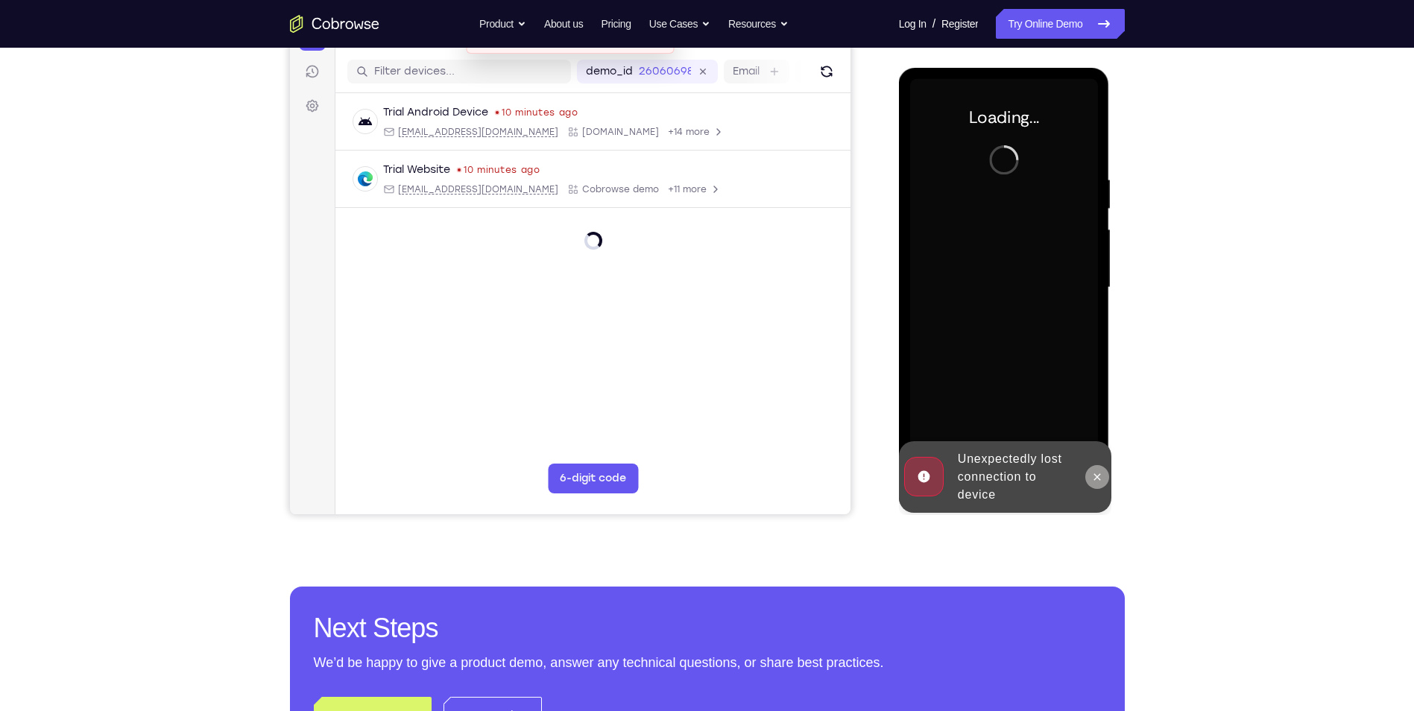
click at [1089, 470] on button at bounding box center [1097, 477] width 24 height 24
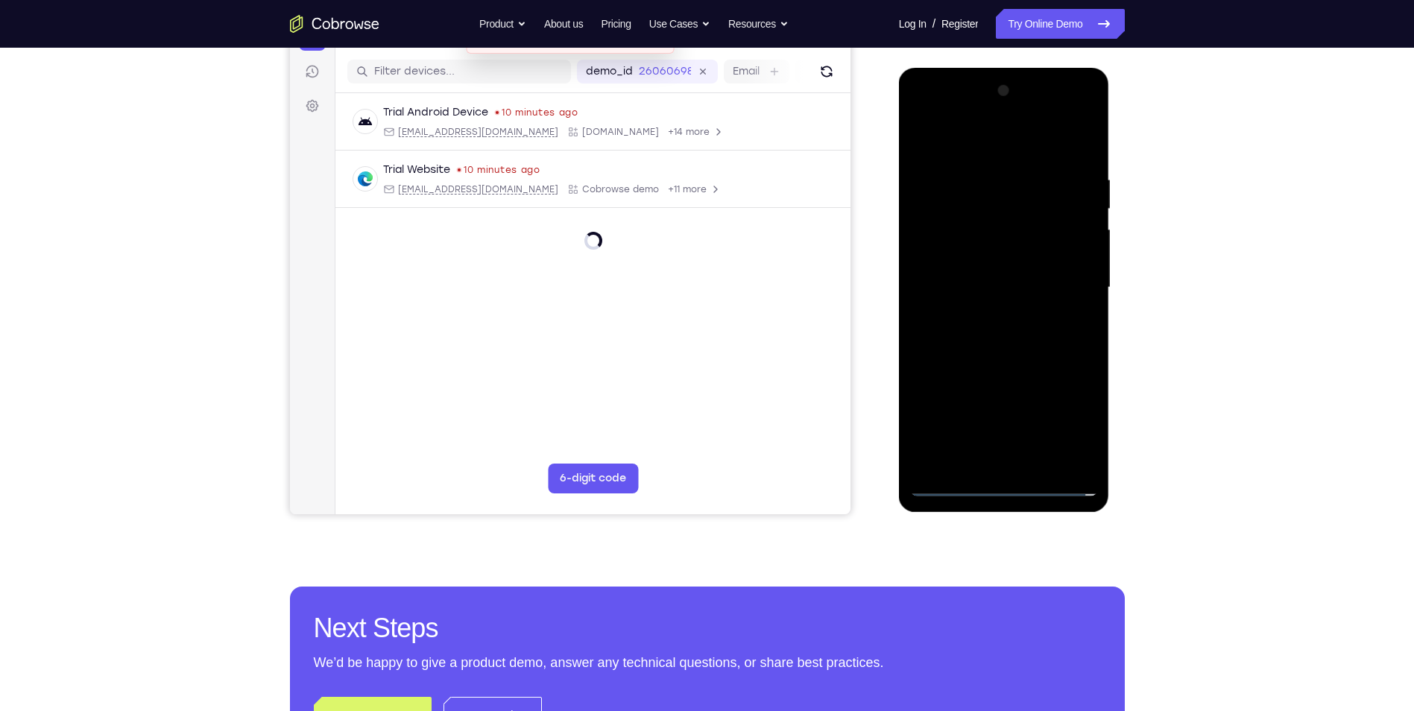
click at [1009, 480] on div at bounding box center [1004, 287] width 188 height 417
click at [1005, 487] on div at bounding box center [1004, 287] width 188 height 417
click at [1004, 484] on div at bounding box center [1004, 287] width 188 height 417
click at [1074, 424] on div at bounding box center [1004, 287] width 188 height 417
click at [958, 139] on div at bounding box center [1004, 287] width 188 height 417
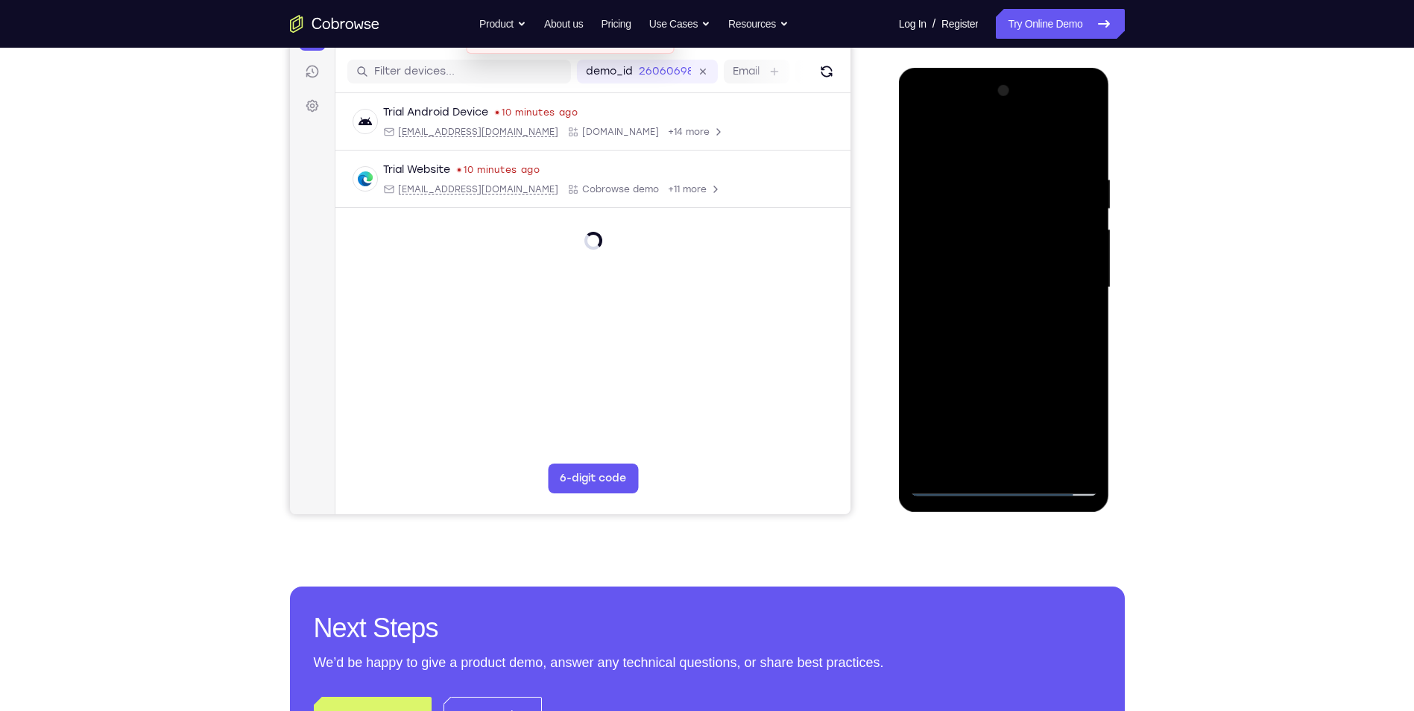
click at [936, 251] on div at bounding box center [1004, 287] width 188 height 417
click at [1011, 295] on div at bounding box center [1004, 287] width 188 height 417
click at [960, 304] on div at bounding box center [1004, 287] width 188 height 417
click at [1009, 458] on div at bounding box center [1004, 287] width 188 height 417
click at [1068, 135] on div at bounding box center [1004, 287] width 188 height 417
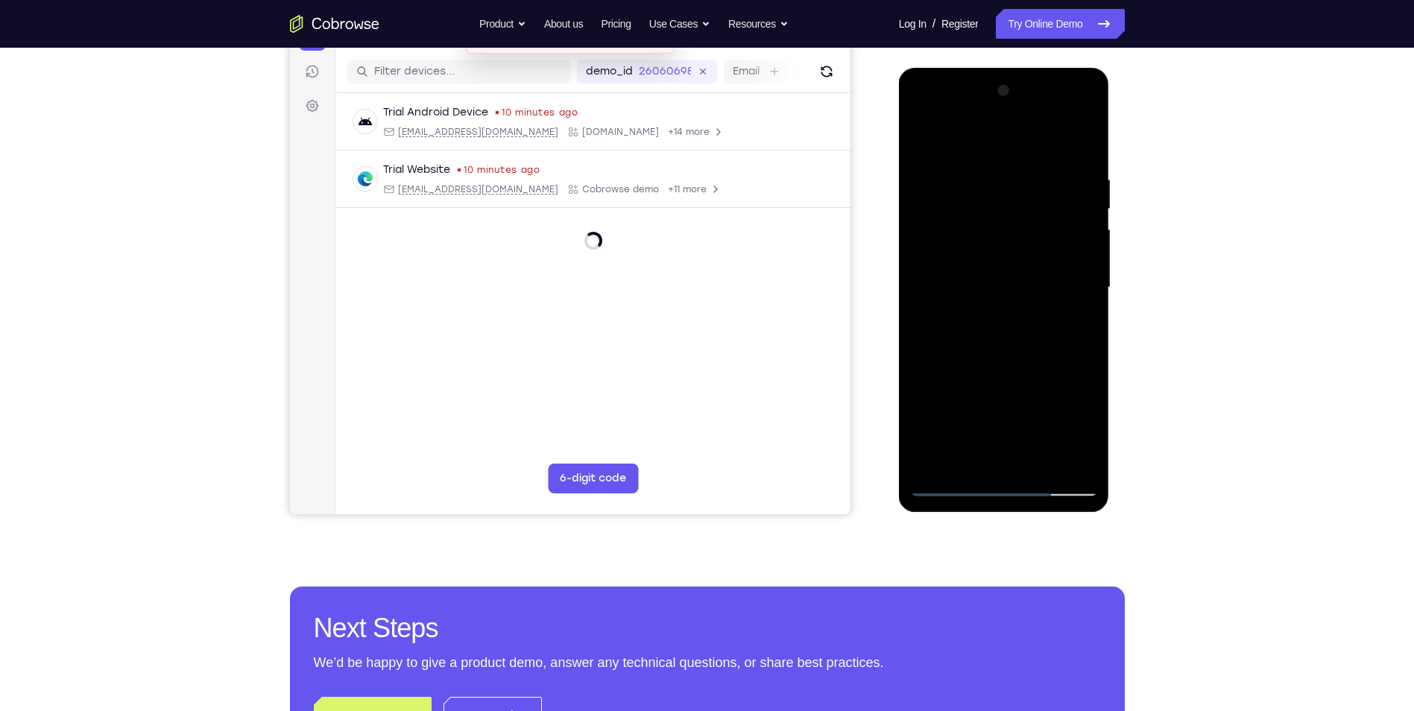
click at [1087, 139] on div at bounding box center [1004, 287] width 188 height 417
click at [1087, 115] on div at bounding box center [1004, 287] width 188 height 417
click at [1083, 392] on div at bounding box center [1004, 287] width 188 height 417
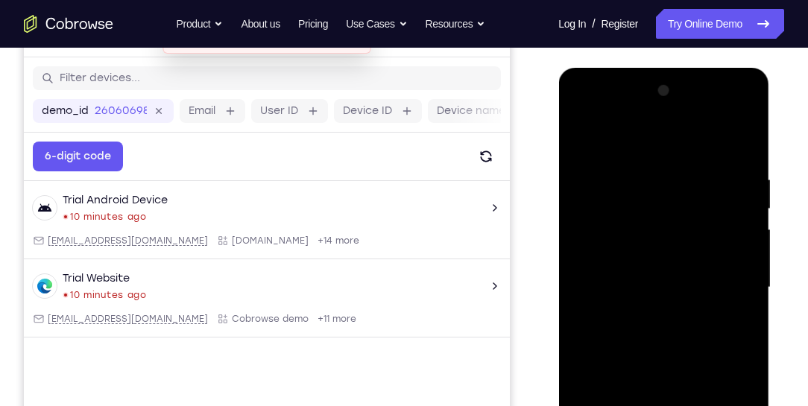
click at [684, 314] on div at bounding box center [664, 287] width 188 height 417
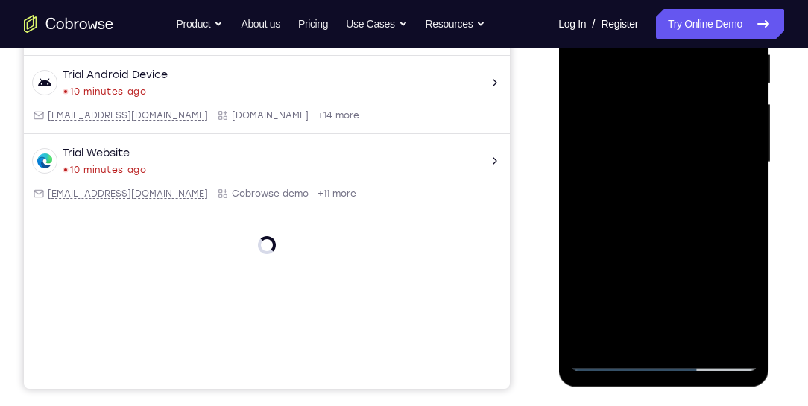
scroll to position [306, 0]
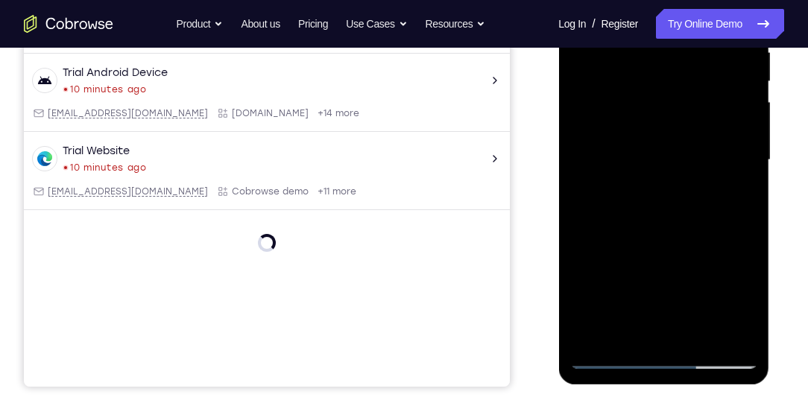
click at [678, 174] on div at bounding box center [664, 160] width 188 height 417
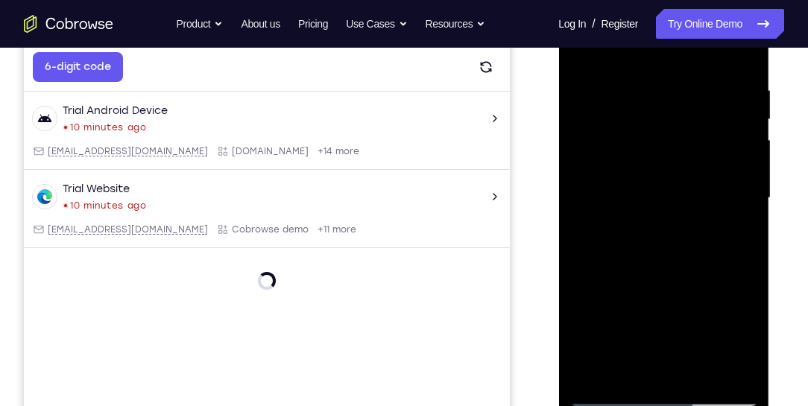
scroll to position [221, 0]
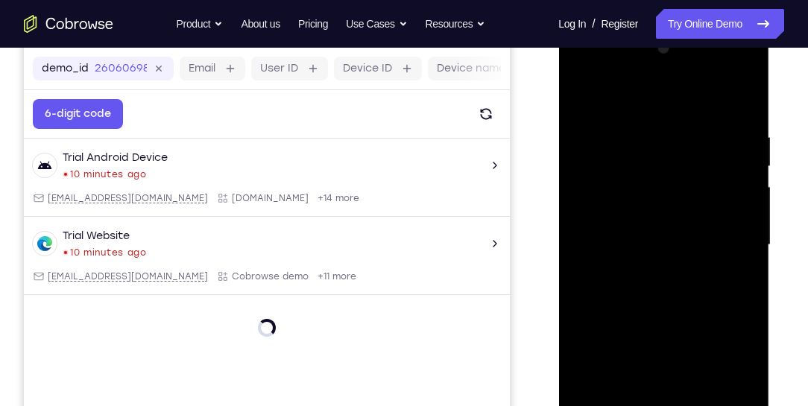
drag, startPoint x: 664, startPoint y: 143, endPoint x: 679, endPoint y: 247, distance: 104.8
click at [679, 247] on div at bounding box center [664, 245] width 188 height 417
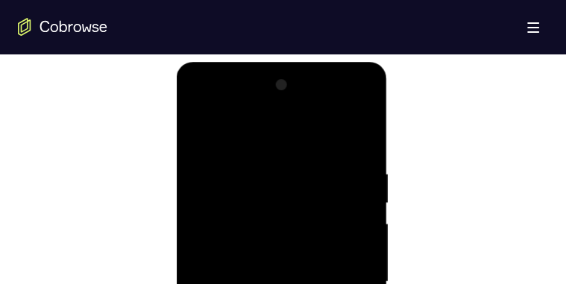
scroll to position [788, 0]
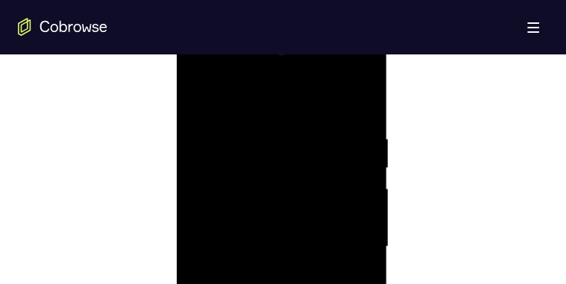
click at [360, 92] on div at bounding box center [282, 246] width 188 height 417
click at [351, 91] on div at bounding box center [282, 246] width 188 height 417
drag, startPoint x: 293, startPoint y: 240, endPoint x: 242, endPoint y: 77, distance: 171.2
click at [242, 77] on div at bounding box center [282, 127] width 188 height 417
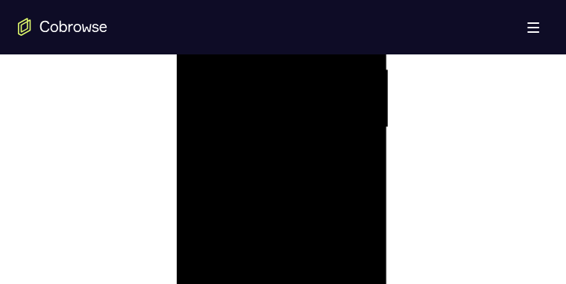
click at [319, 198] on div at bounding box center [282, 127] width 188 height 417
click at [318, 168] on div at bounding box center [282, 127] width 188 height 417
click at [275, 168] on div at bounding box center [282, 127] width 188 height 417
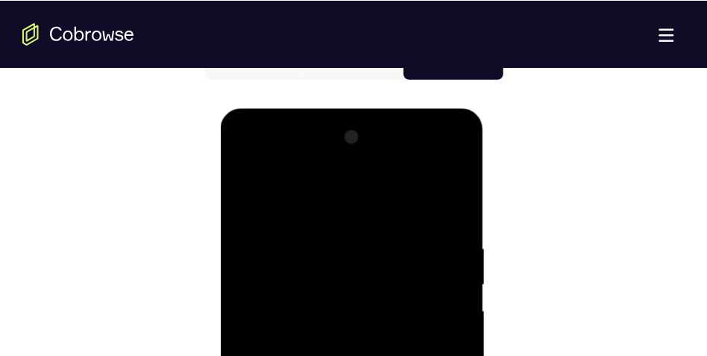
scroll to position [728, 0]
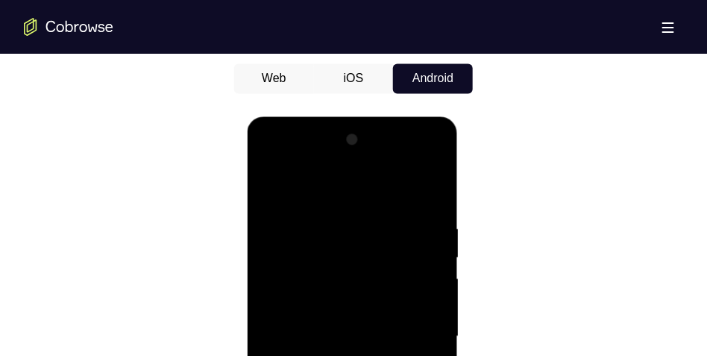
drag, startPoint x: 324, startPoint y: 204, endPoint x: 331, endPoint y: 309, distance: 105.3
click at [334, 309] on div at bounding box center [352, 335] width 188 height 417
drag, startPoint x: 321, startPoint y: 206, endPoint x: 325, endPoint y: 301, distance: 95.5
click at [325, 305] on div at bounding box center [352, 335] width 188 height 417
click at [391, 187] on div at bounding box center [352, 335] width 188 height 417
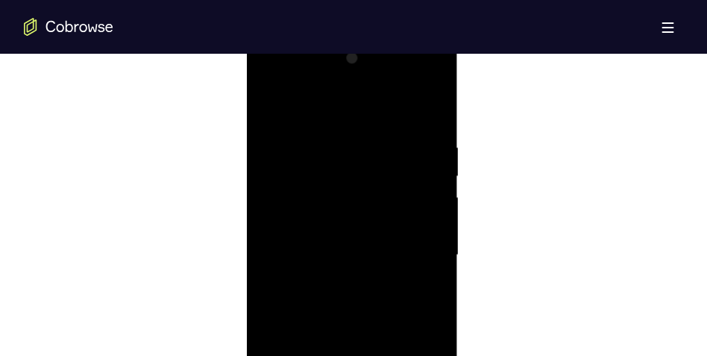
scroll to position [803, 0]
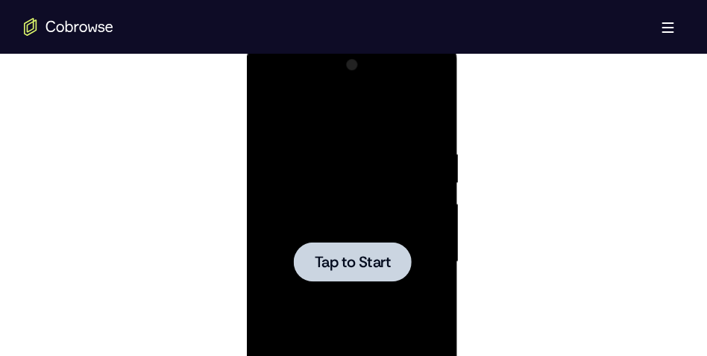
click at [393, 41] on div "Tap to Start" at bounding box center [352, 41] width 211 height 0
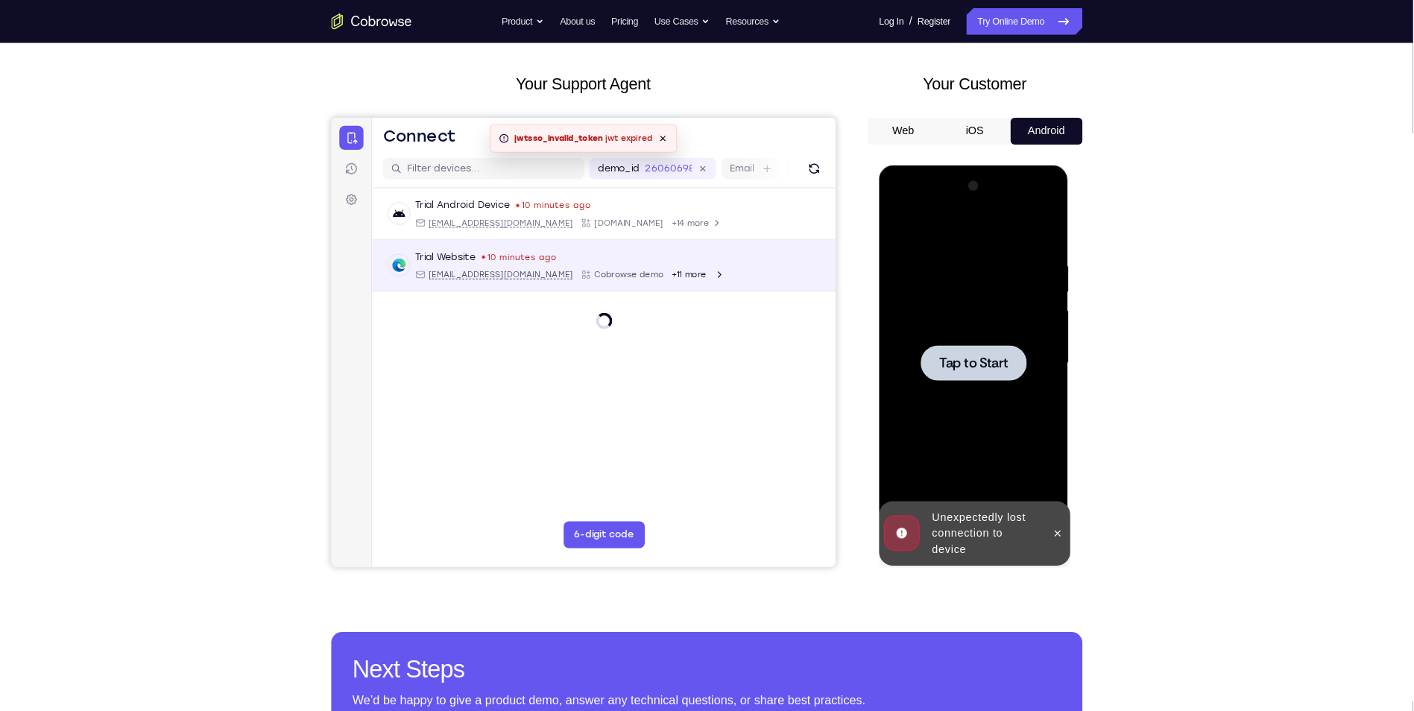
scroll to position [63, 0]
